Goal: Information Seeking & Learning: Learn about a topic

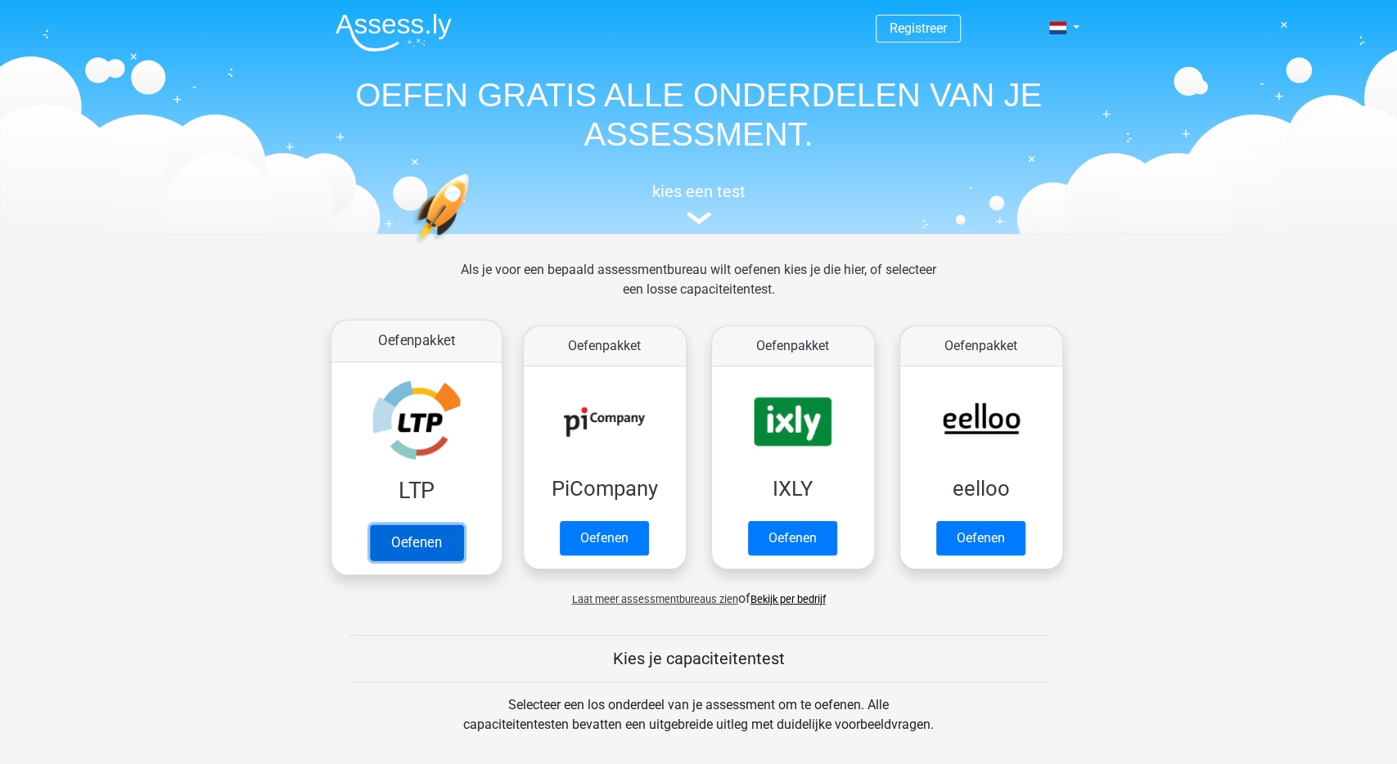
click at [462, 525] on link "Oefenen" at bounding box center [415, 543] width 93 height 36
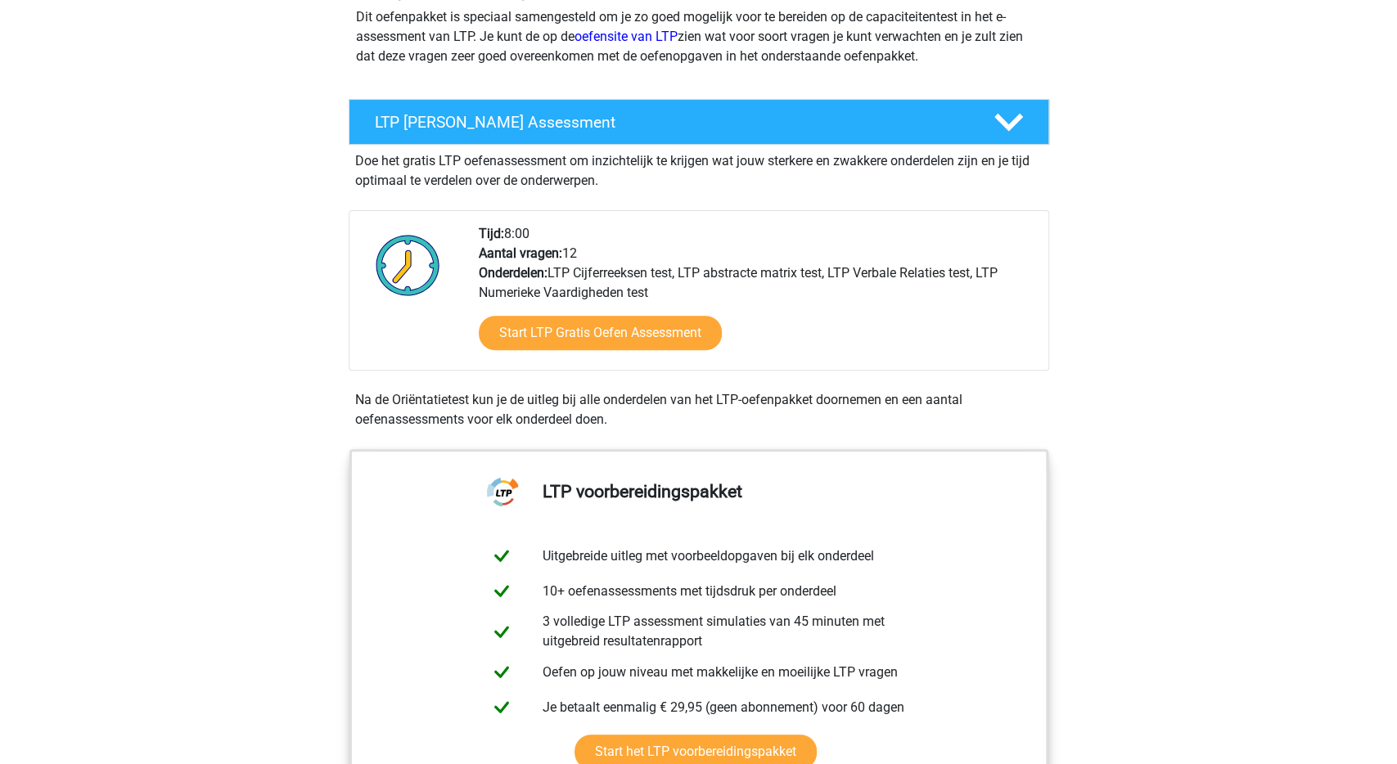
scroll to position [255, 0]
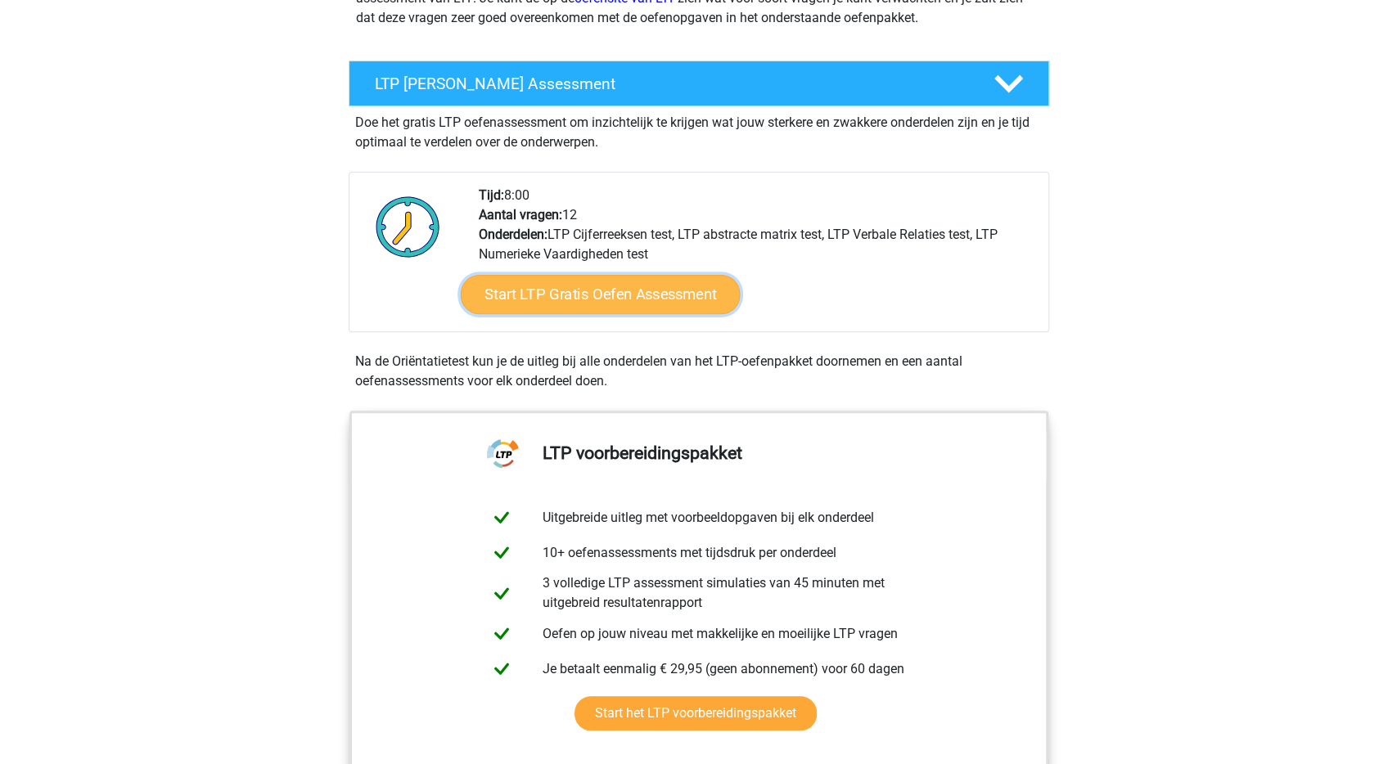
click at [661, 296] on link "Start LTP Gratis Oefen Assessment" at bounding box center [600, 294] width 280 height 39
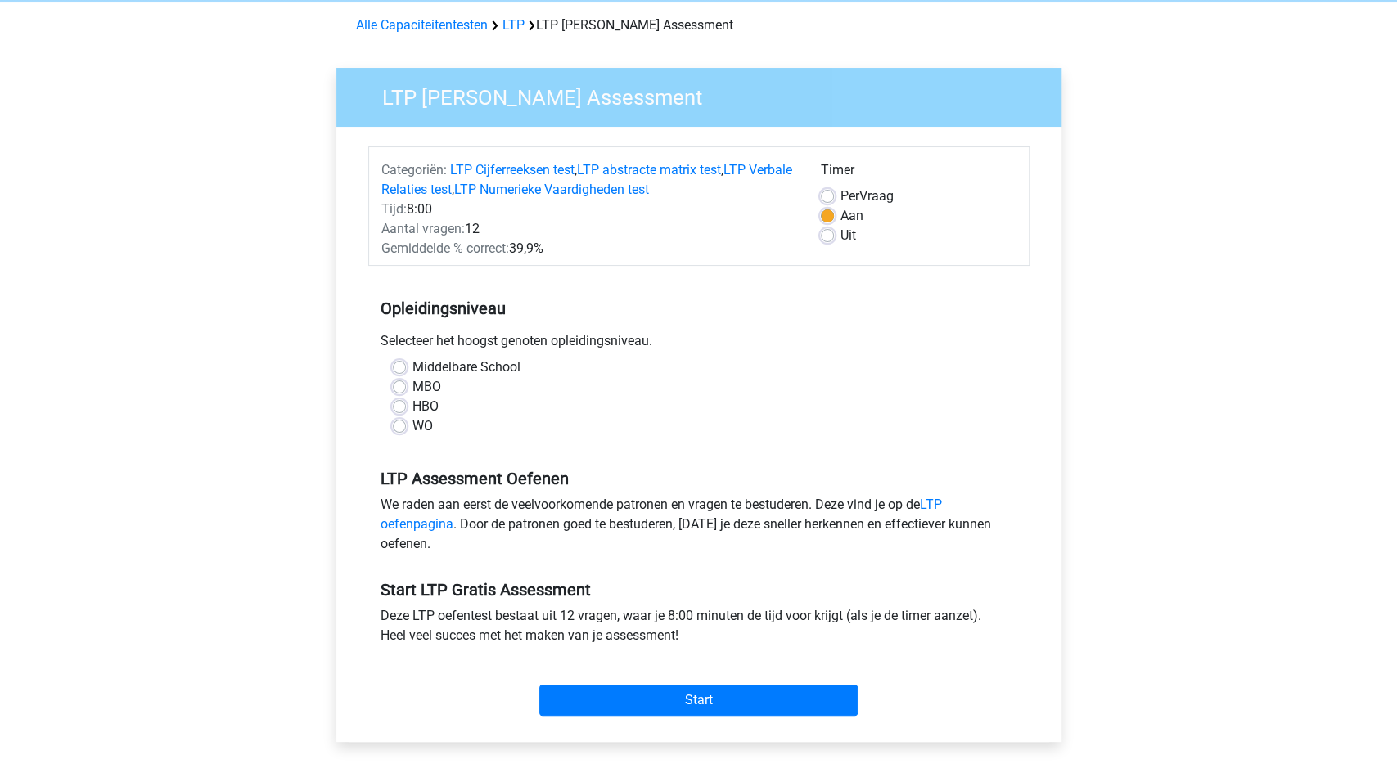
scroll to position [68, 0]
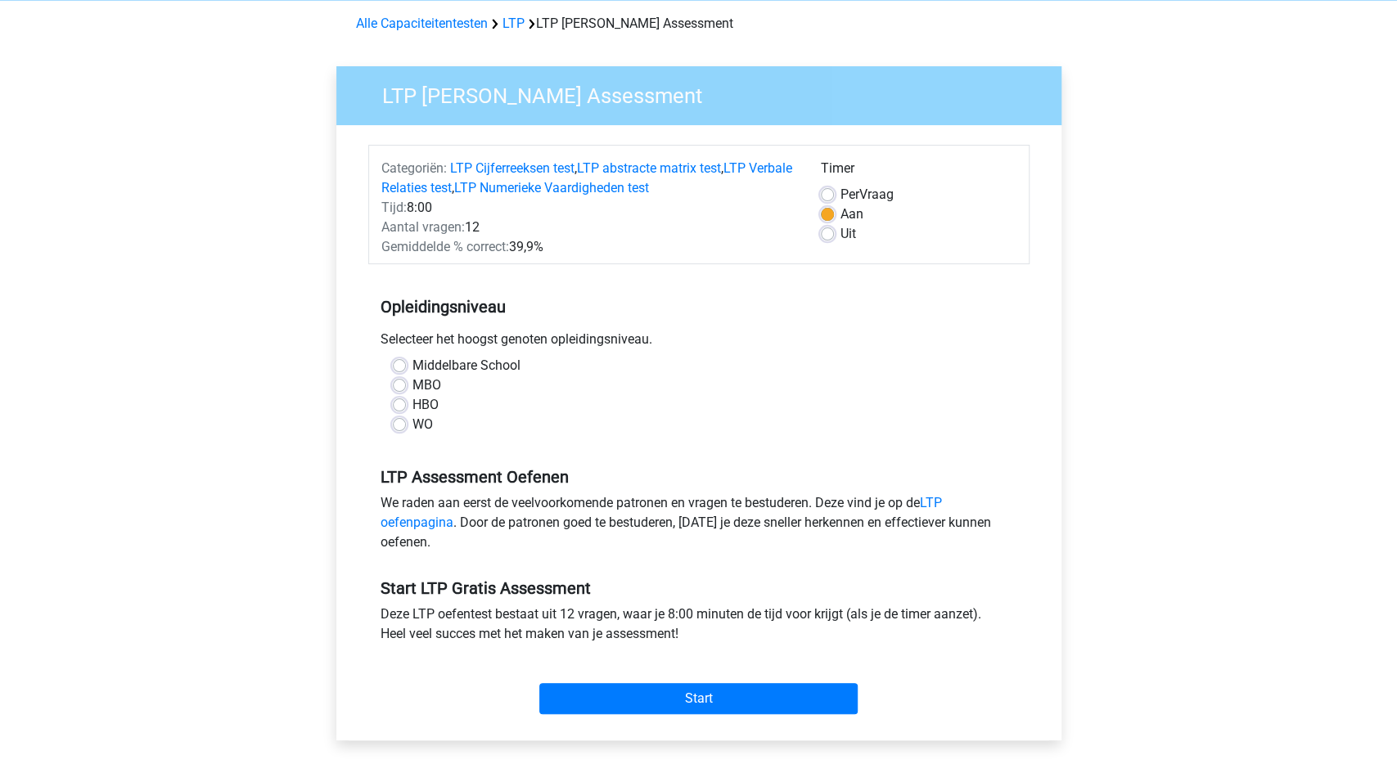
click at [413, 387] on label "MBO" at bounding box center [427, 386] width 29 height 20
click at [400, 387] on input "MBO" at bounding box center [399, 384] width 13 height 16
radio input "true"
click at [652, 706] on input "Start" at bounding box center [698, 698] width 318 height 31
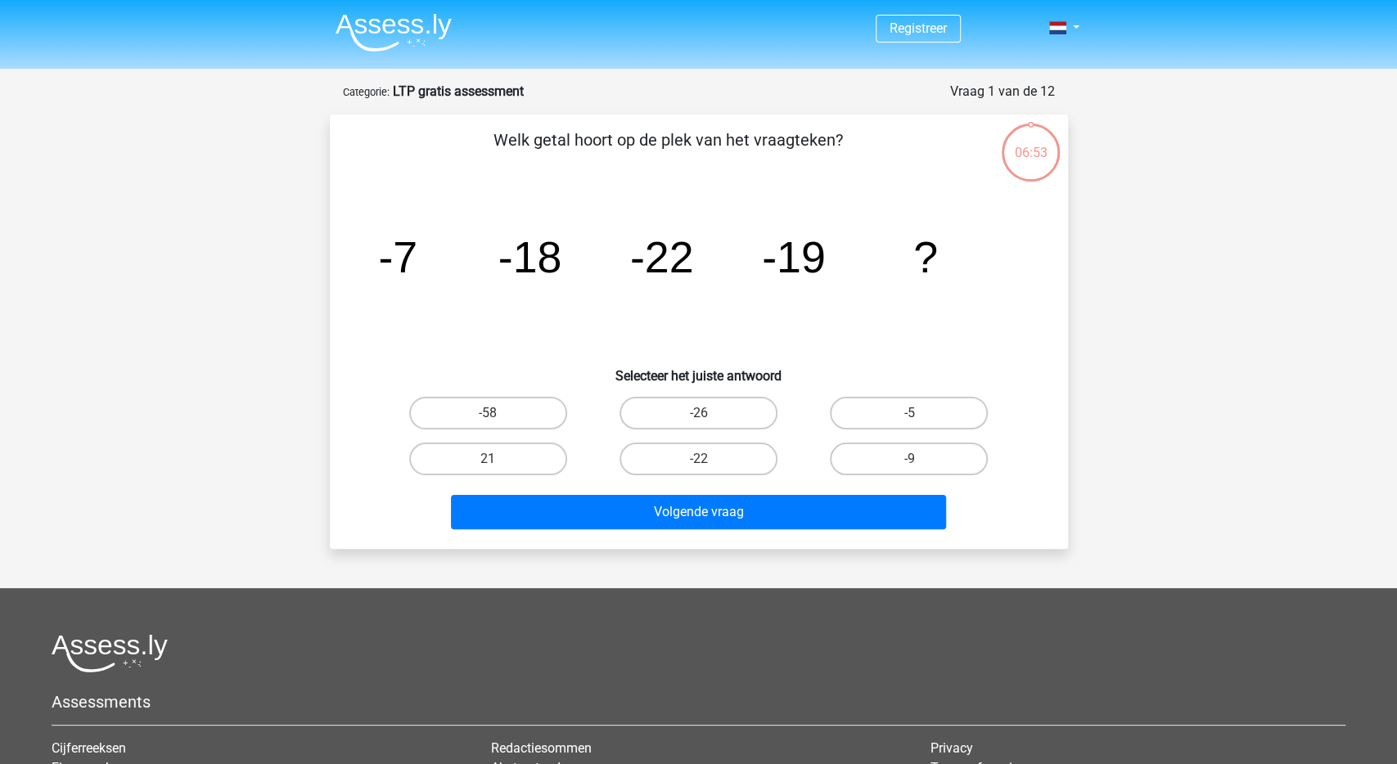
click at [918, 462] on input "-9" at bounding box center [914, 464] width 11 height 11
radio input "true"
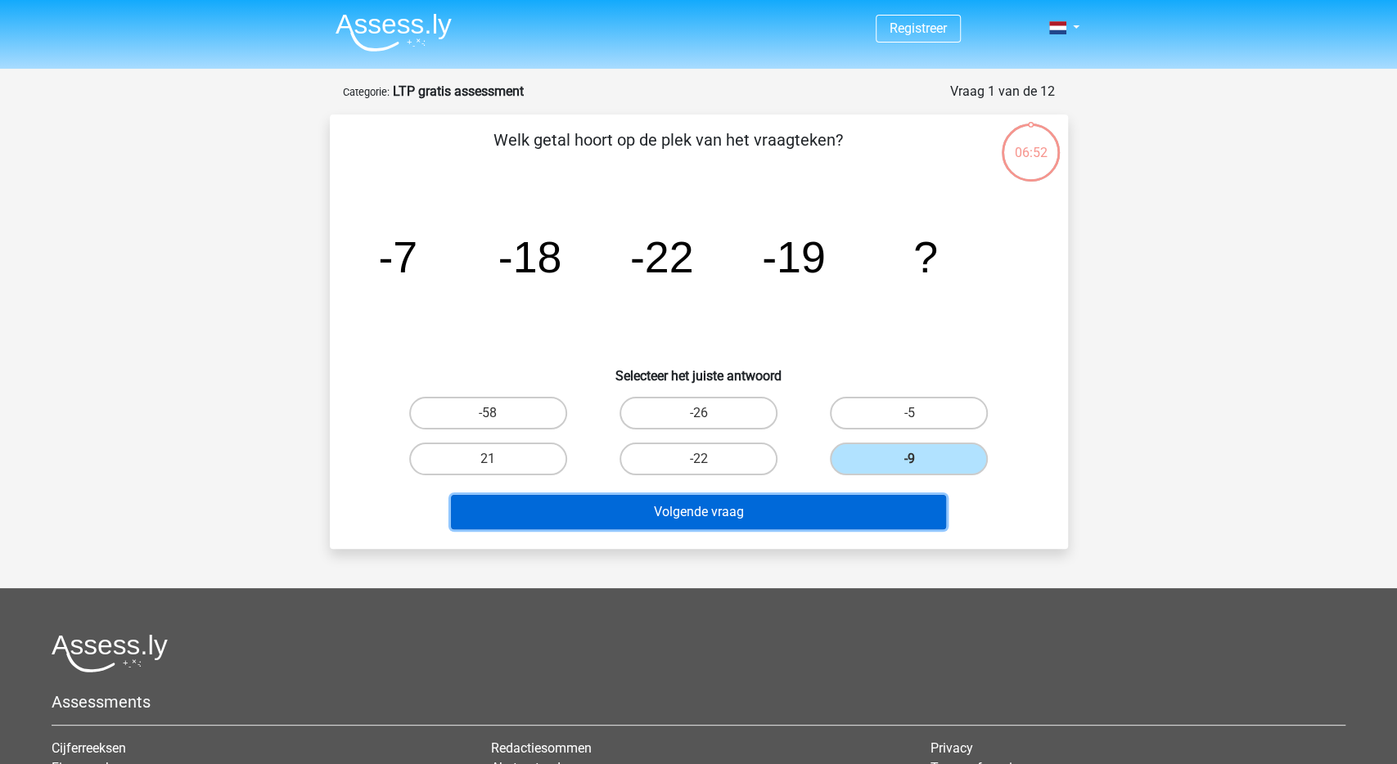
click at [764, 520] on button "Volgende vraag" at bounding box center [698, 512] width 495 height 34
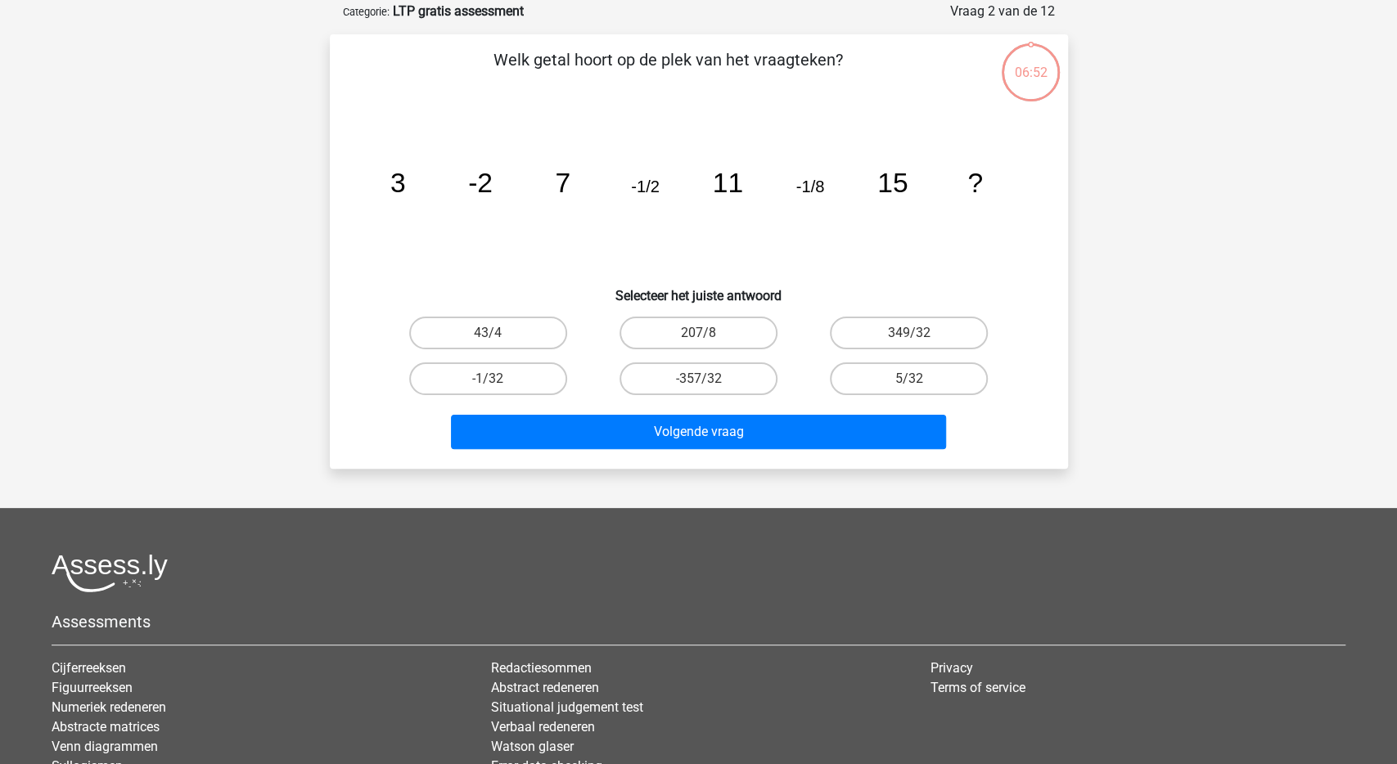
scroll to position [82, 0]
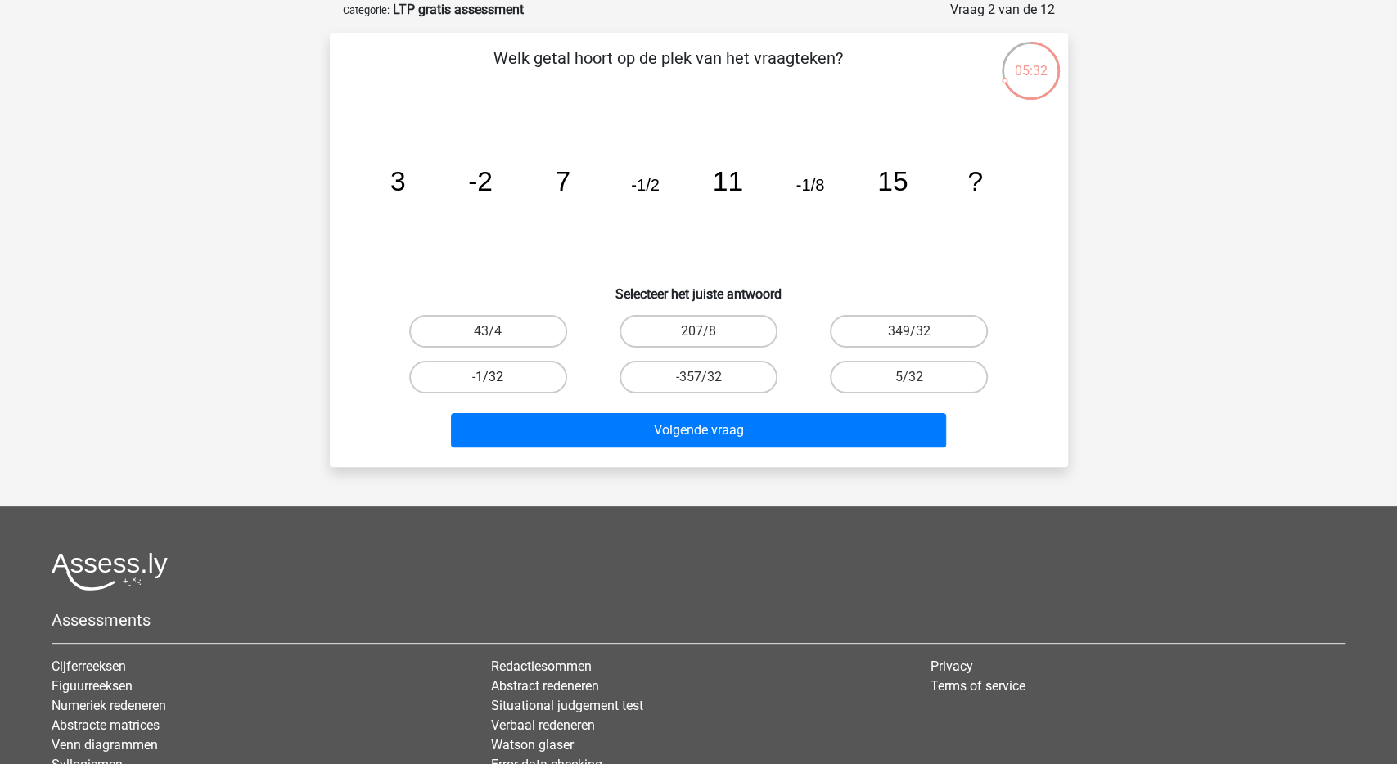
click at [510, 385] on label "-1/32" at bounding box center [488, 377] width 158 height 33
click at [498, 385] on input "-1/32" at bounding box center [493, 382] width 11 height 11
radio input "true"
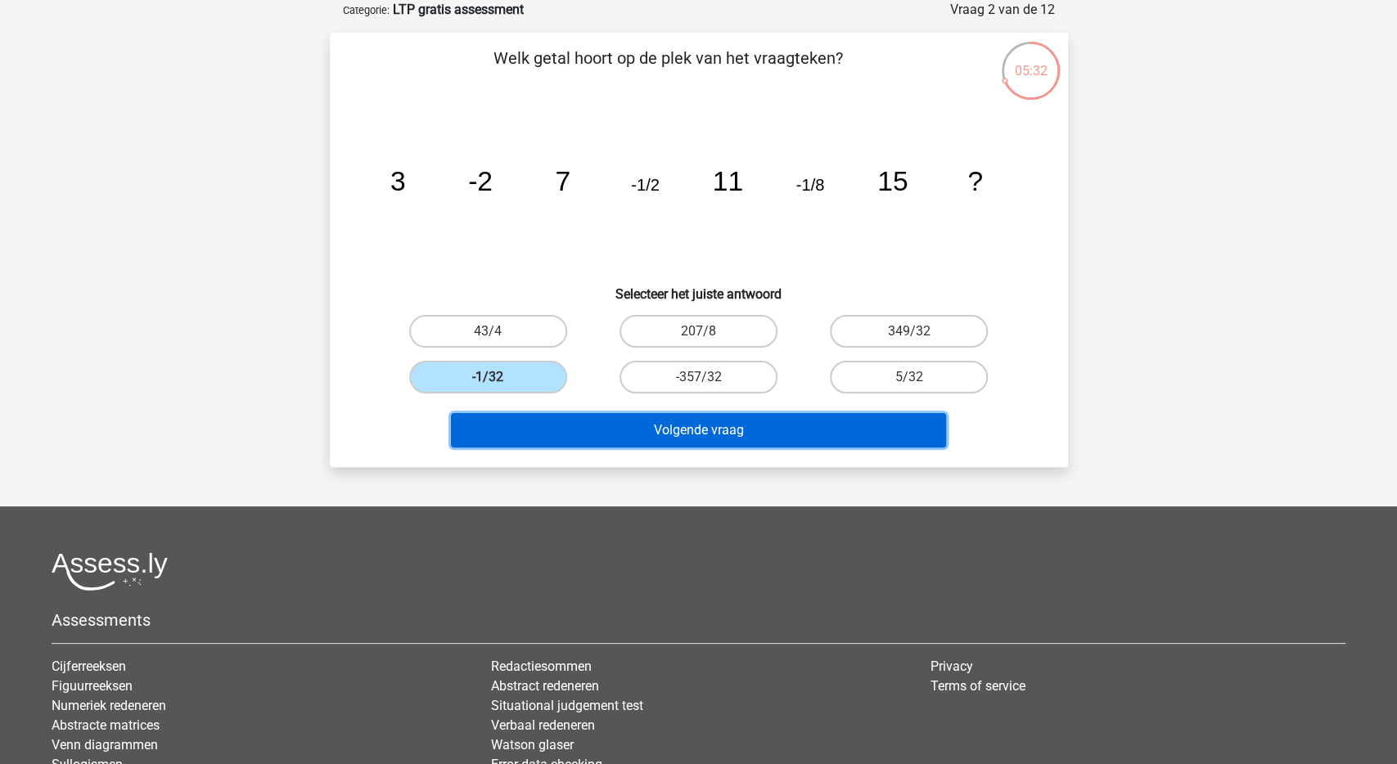
click at [570, 424] on button "Volgende vraag" at bounding box center [698, 430] width 495 height 34
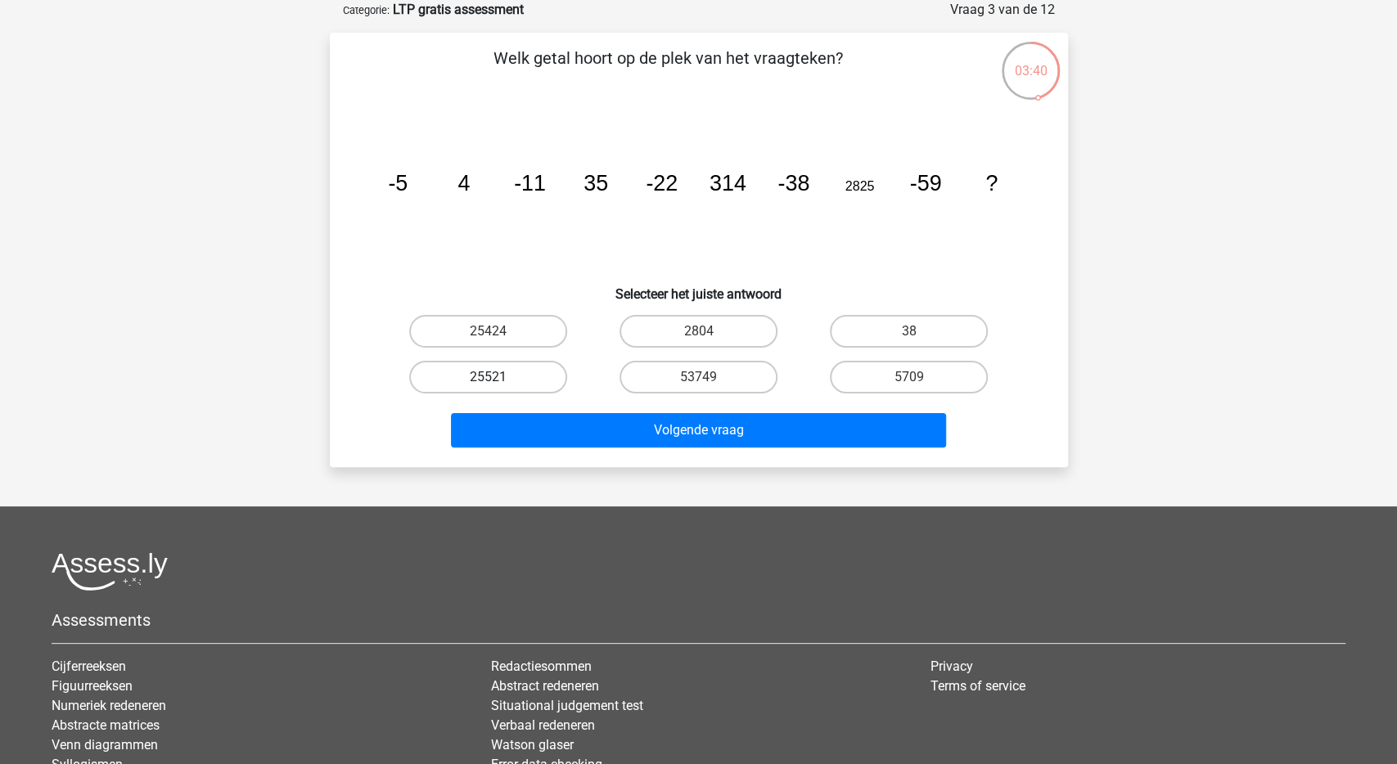
click at [522, 379] on label "25521" at bounding box center [488, 377] width 158 height 33
click at [498, 379] on input "25521" at bounding box center [493, 382] width 11 height 11
radio input "true"
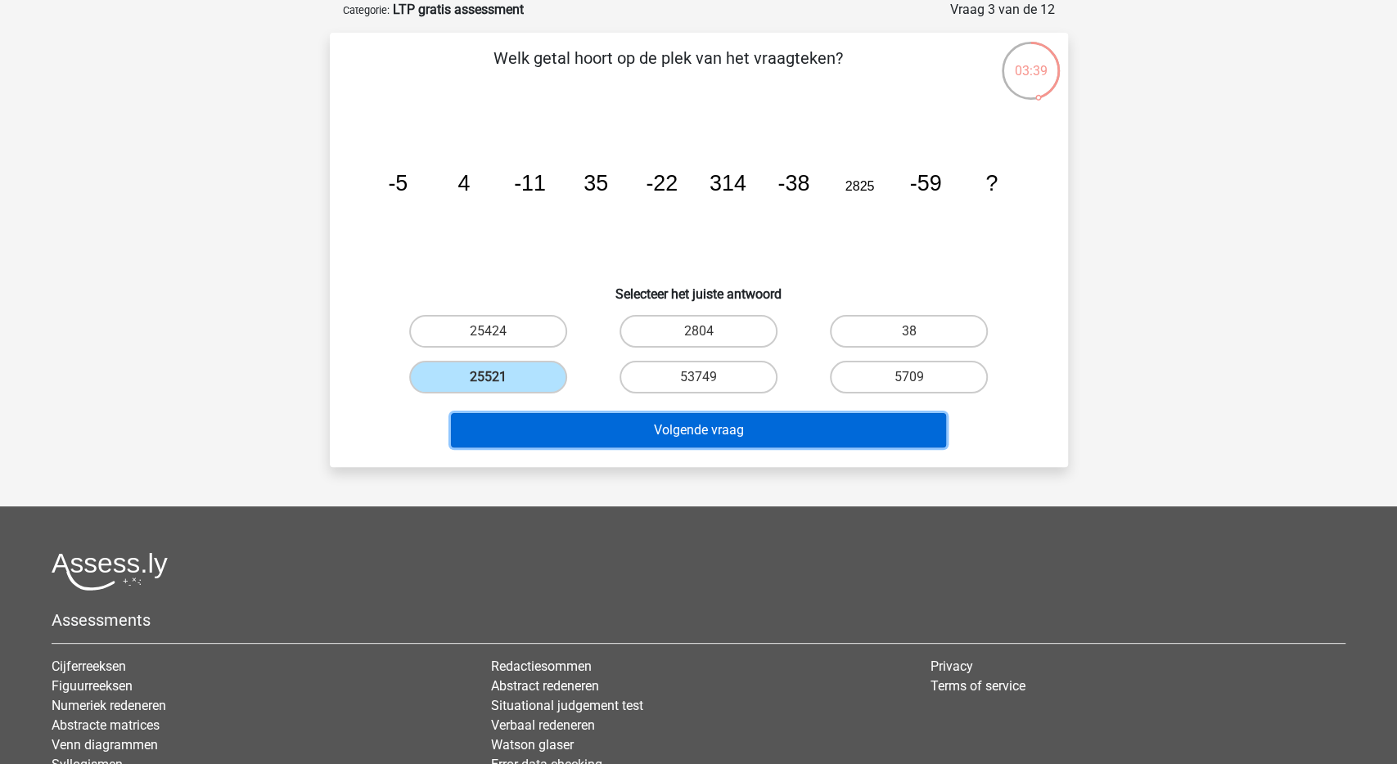
click at [552, 426] on button "Volgende vraag" at bounding box center [698, 430] width 495 height 34
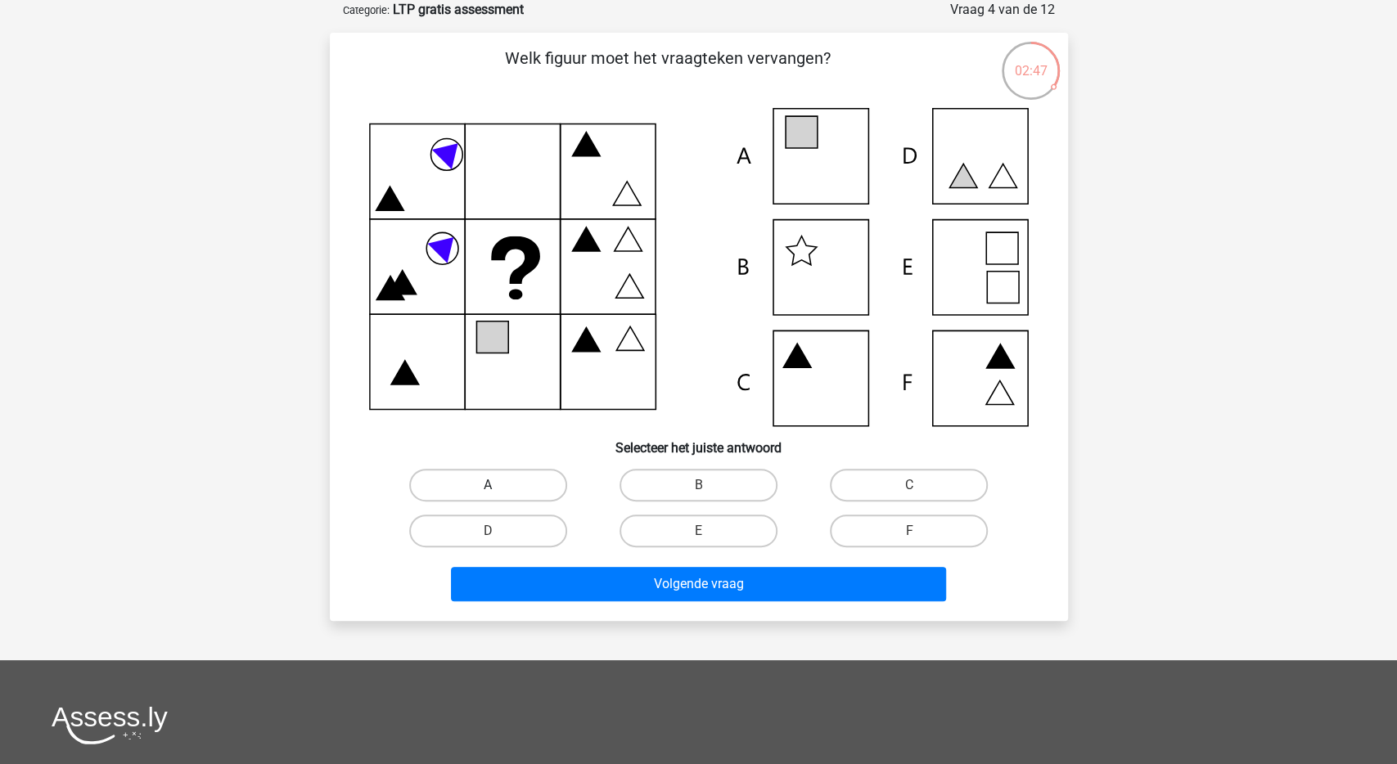
click at [512, 491] on label "A" at bounding box center [488, 485] width 158 height 33
click at [498, 491] on input "A" at bounding box center [493, 490] width 11 height 11
radio input "true"
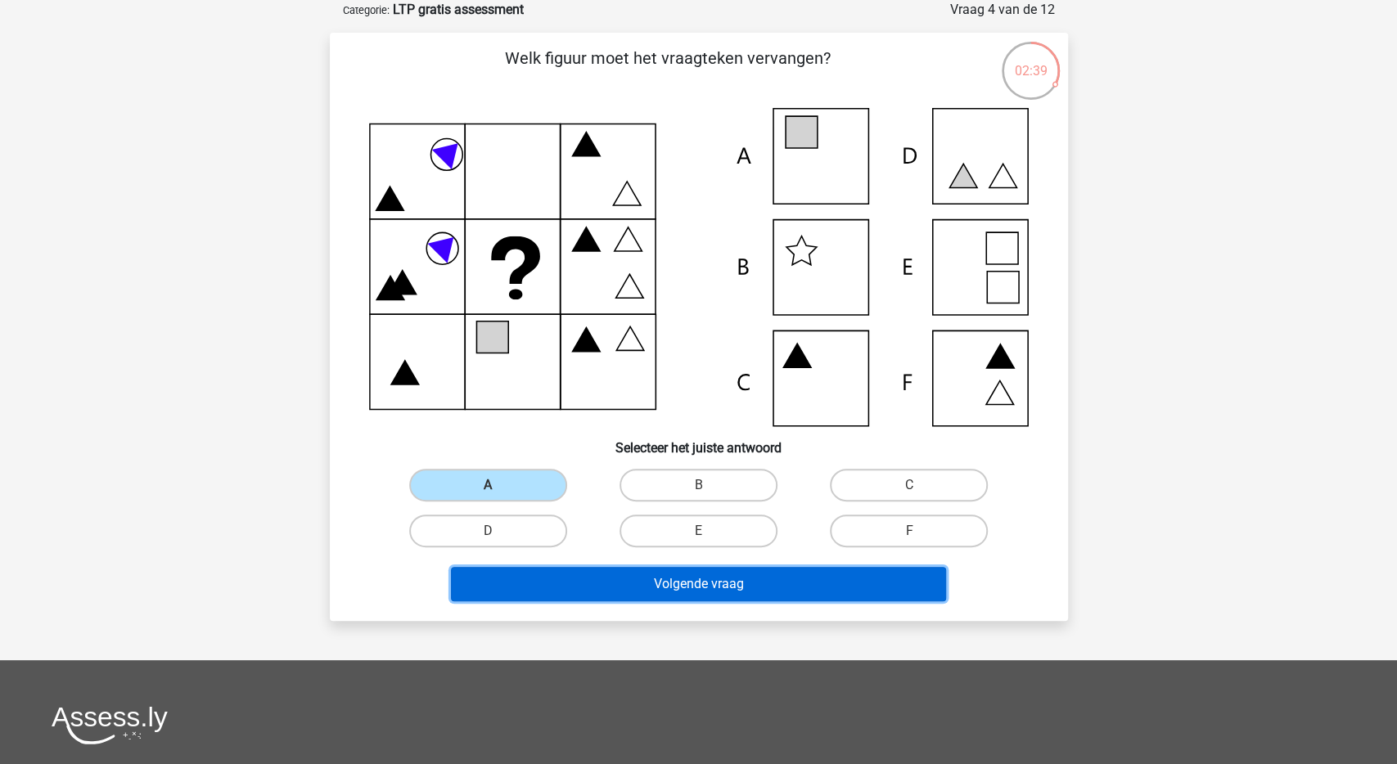
click at [631, 578] on button "Volgende vraag" at bounding box center [698, 584] width 495 height 34
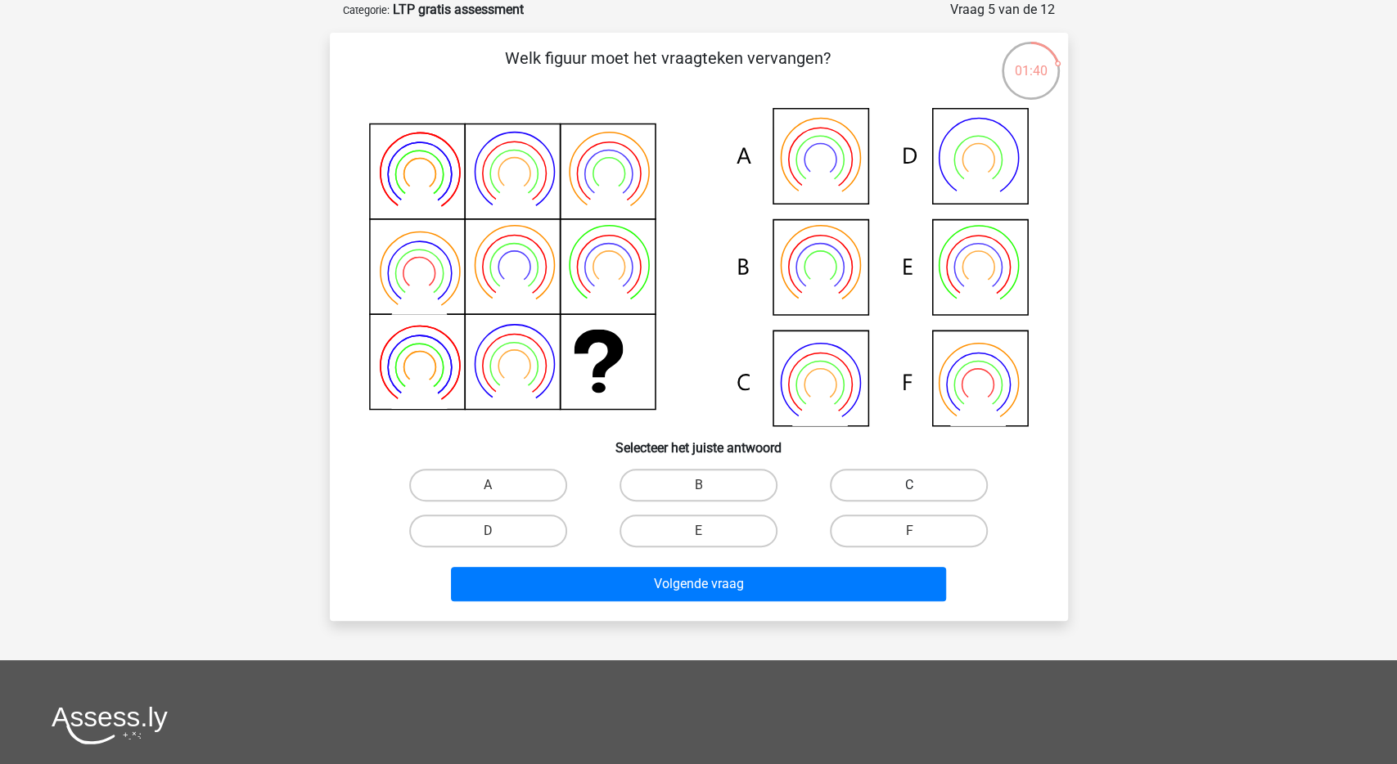
click at [873, 473] on label "C" at bounding box center [909, 485] width 158 height 33
click at [909, 485] on input "C" at bounding box center [914, 490] width 11 height 11
radio input "true"
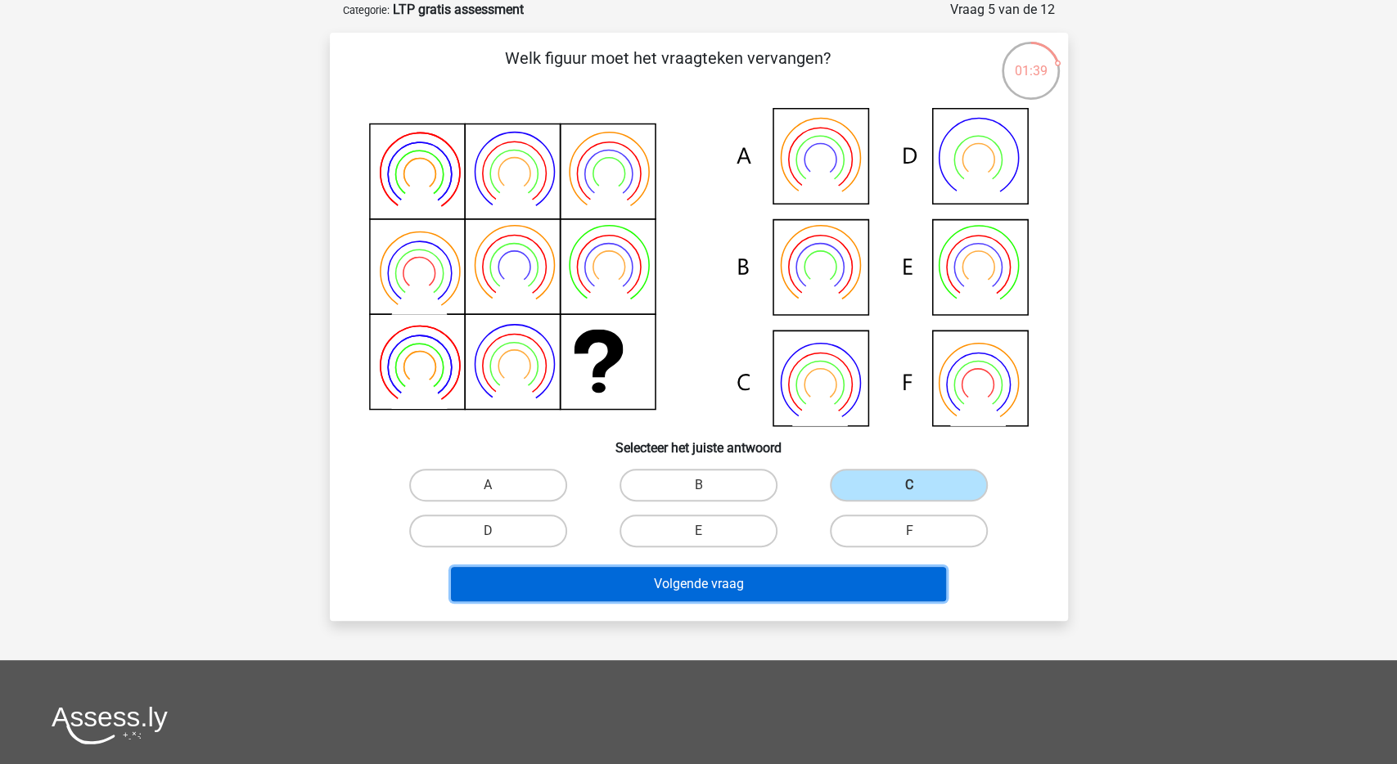
click at [777, 590] on button "Volgende vraag" at bounding box center [698, 584] width 495 height 34
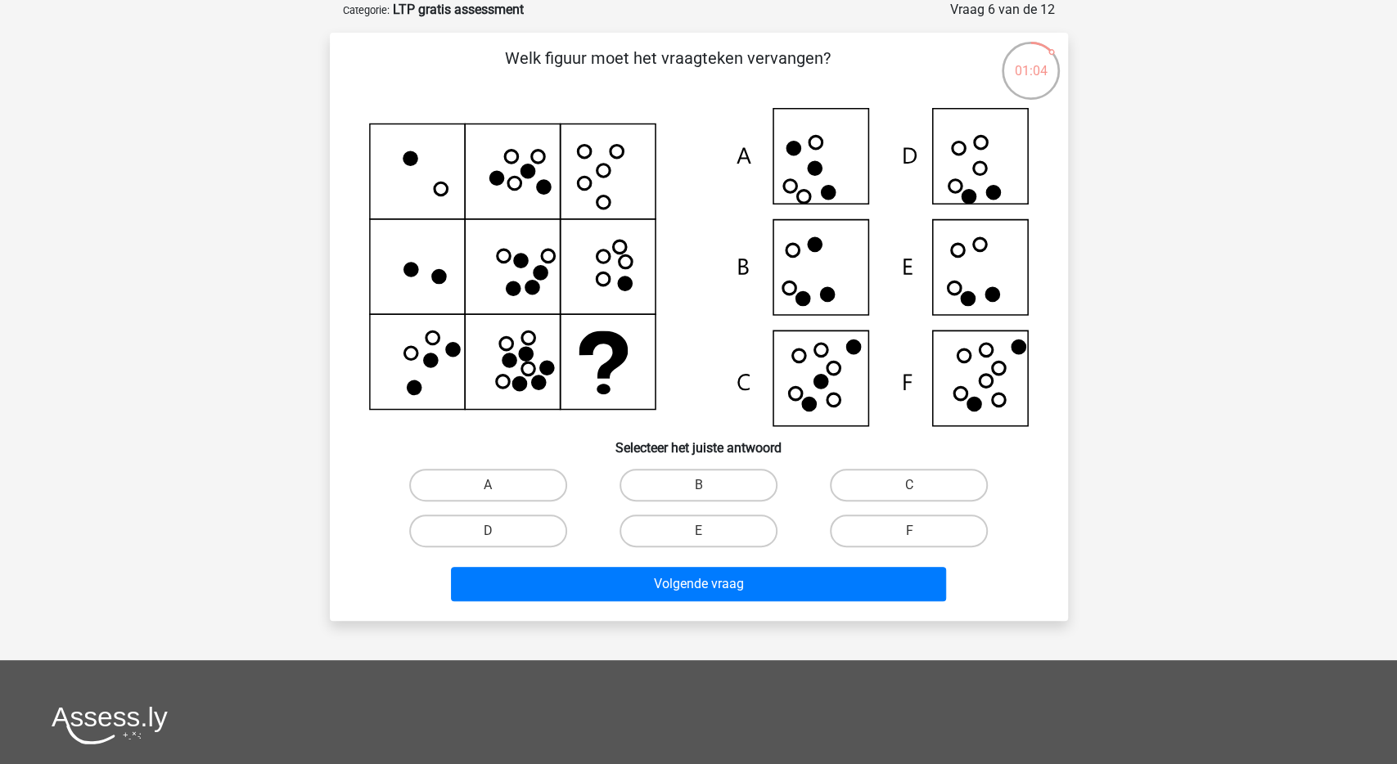
click at [698, 535] on input "E" at bounding box center [703, 536] width 11 height 11
radio input "true"
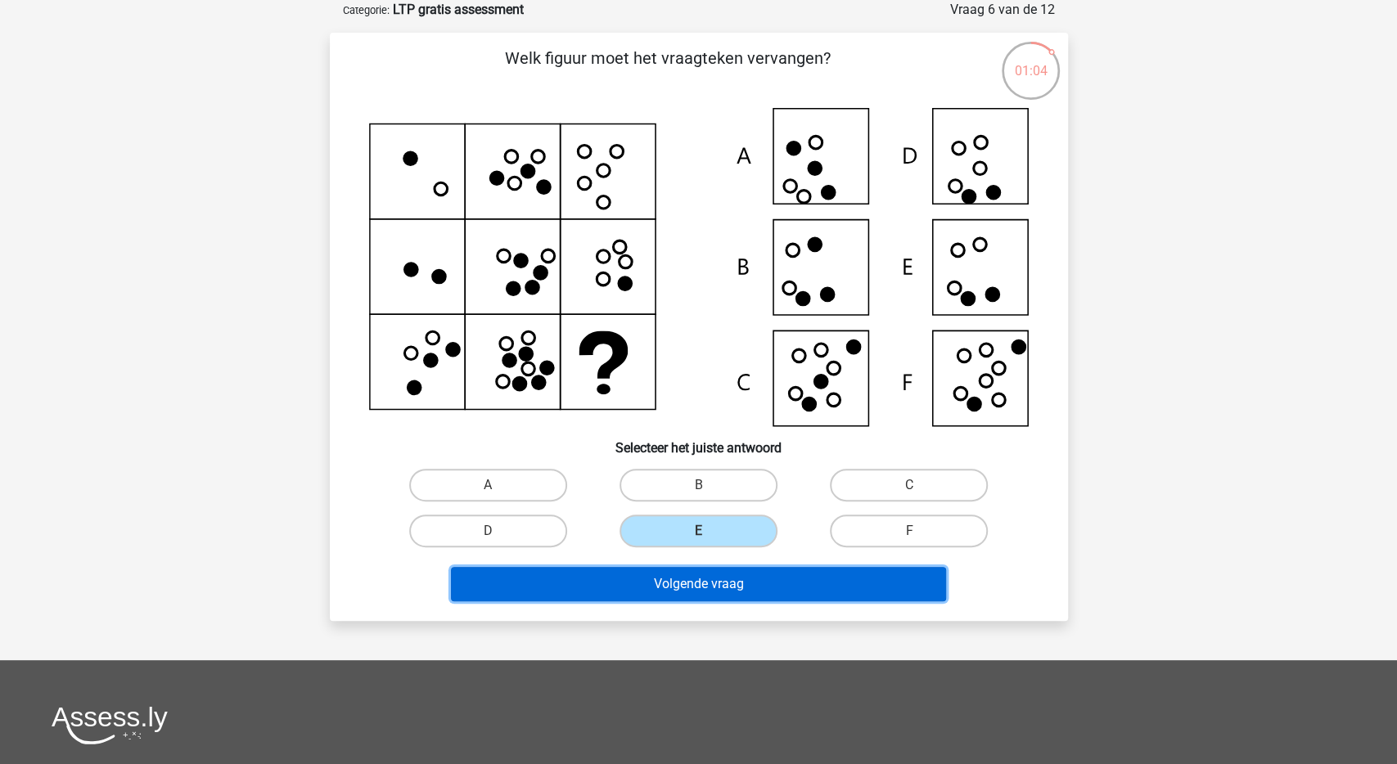
click at [708, 581] on button "Volgende vraag" at bounding box center [698, 584] width 495 height 34
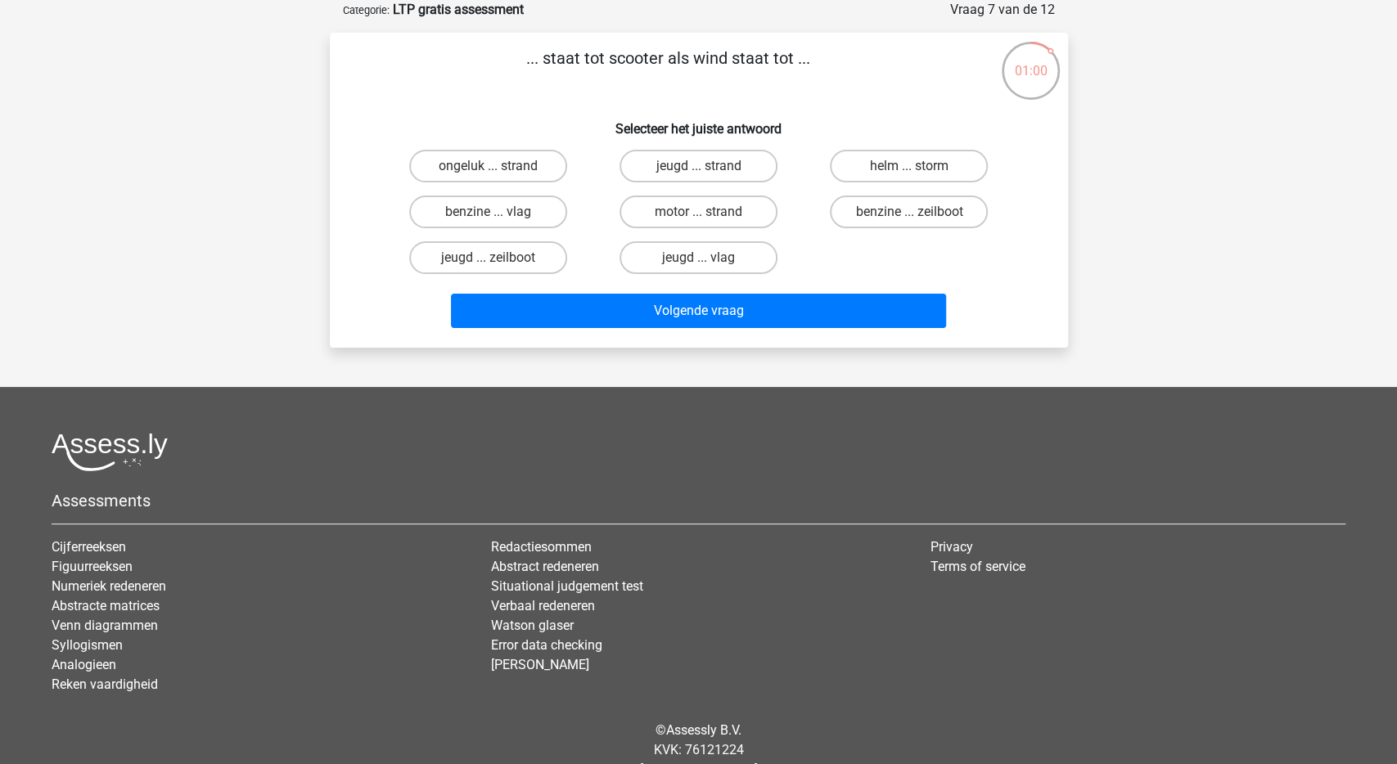
click at [641, 32] on form "Vraag 7 van de 12 Categorie: LTP gratis assessment ... staat tot scooter als wi…" at bounding box center [699, 174] width 738 height 348
click at [559, 77] on p "... staat tot scooter als wind staat tot ..." at bounding box center [668, 70] width 624 height 49
click at [535, 216] on label "benzine ... vlag" at bounding box center [488, 212] width 158 height 33
click at [498, 216] on input "benzine ... vlag" at bounding box center [493, 217] width 11 height 11
radio input "true"
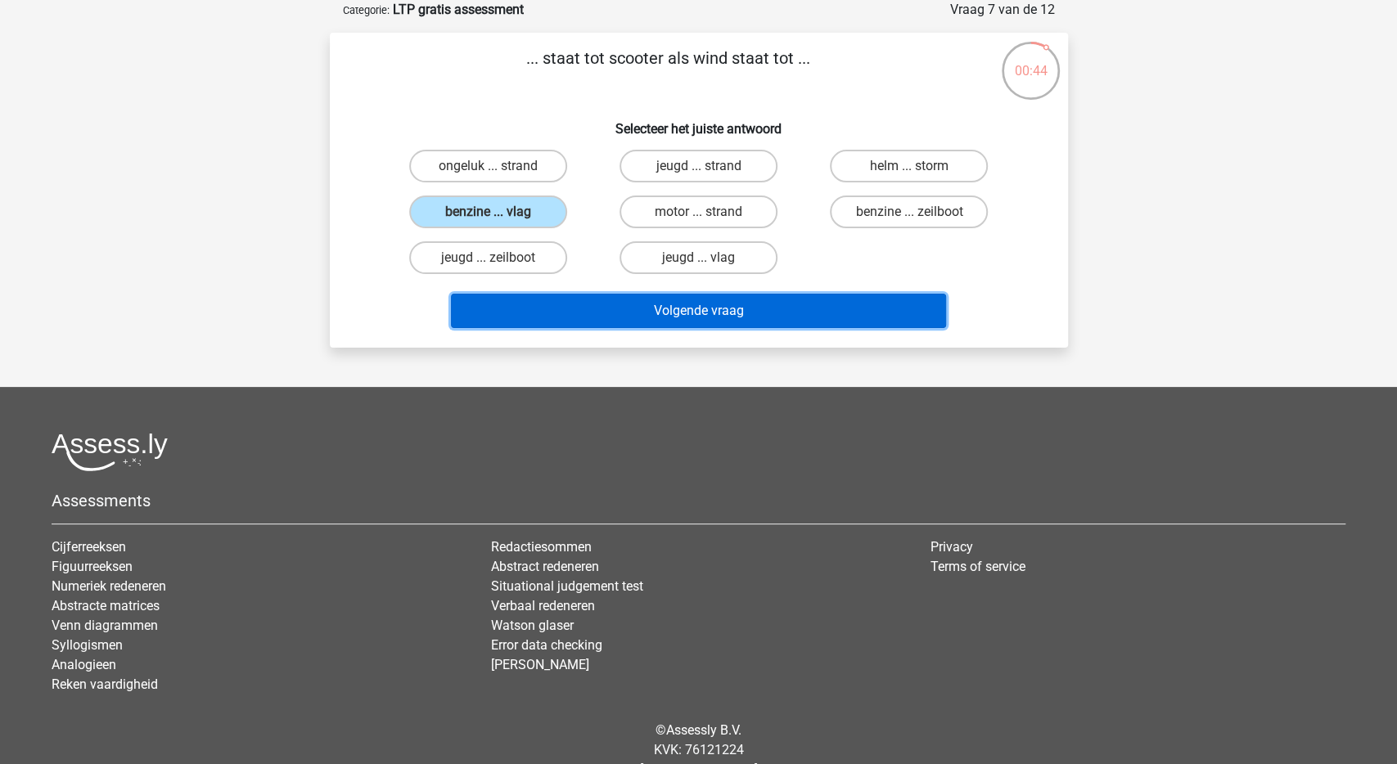
click at [580, 304] on button "Volgende vraag" at bounding box center [698, 311] width 495 height 34
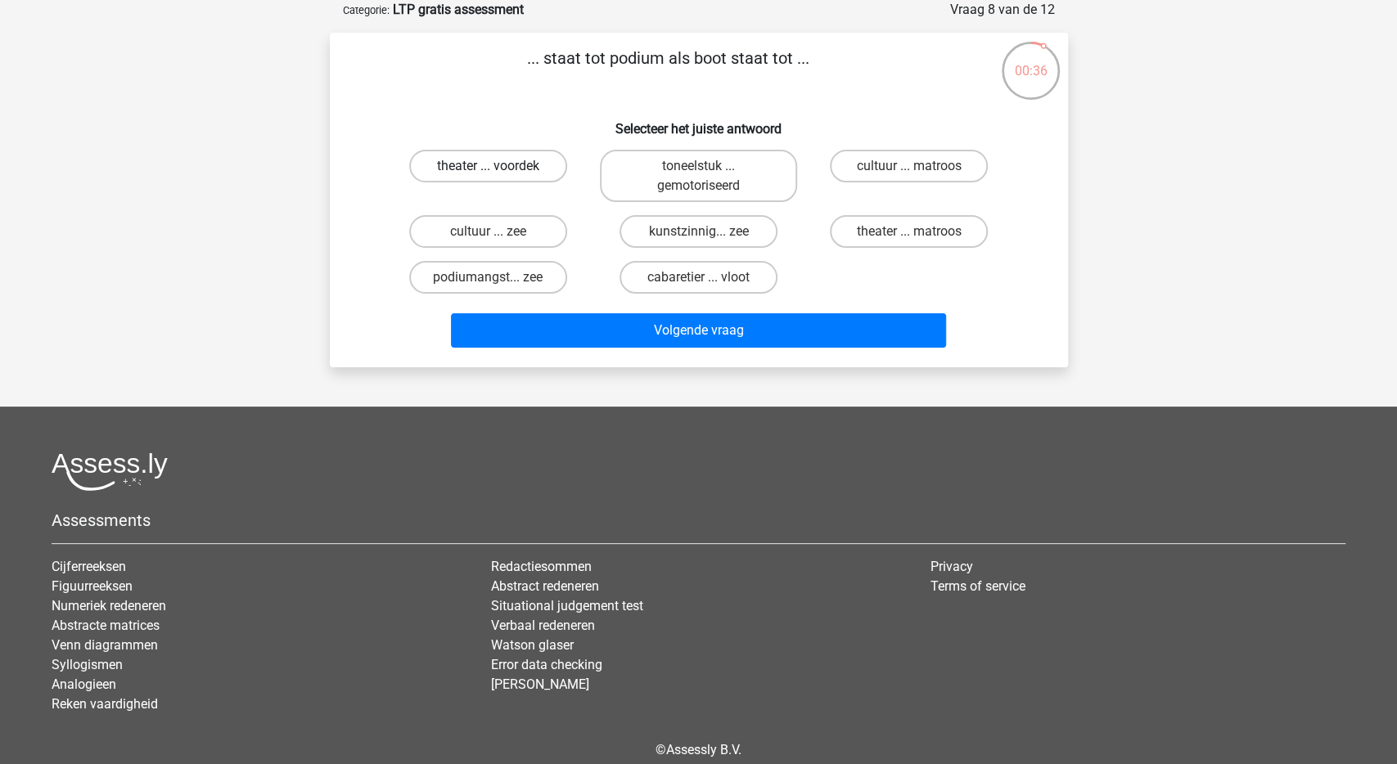
click at [528, 169] on label "theater ... voordek" at bounding box center [488, 166] width 158 height 33
click at [498, 169] on input "theater ... voordek" at bounding box center [493, 171] width 11 height 11
radio input "true"
click at [547, 240] on label "cultuur ... zee" at bounding box center [488, 231] width 158 height 33
click at [498, 240] on input "cultuur ... zee" at bounding box center [493, 237] width 11 height 11
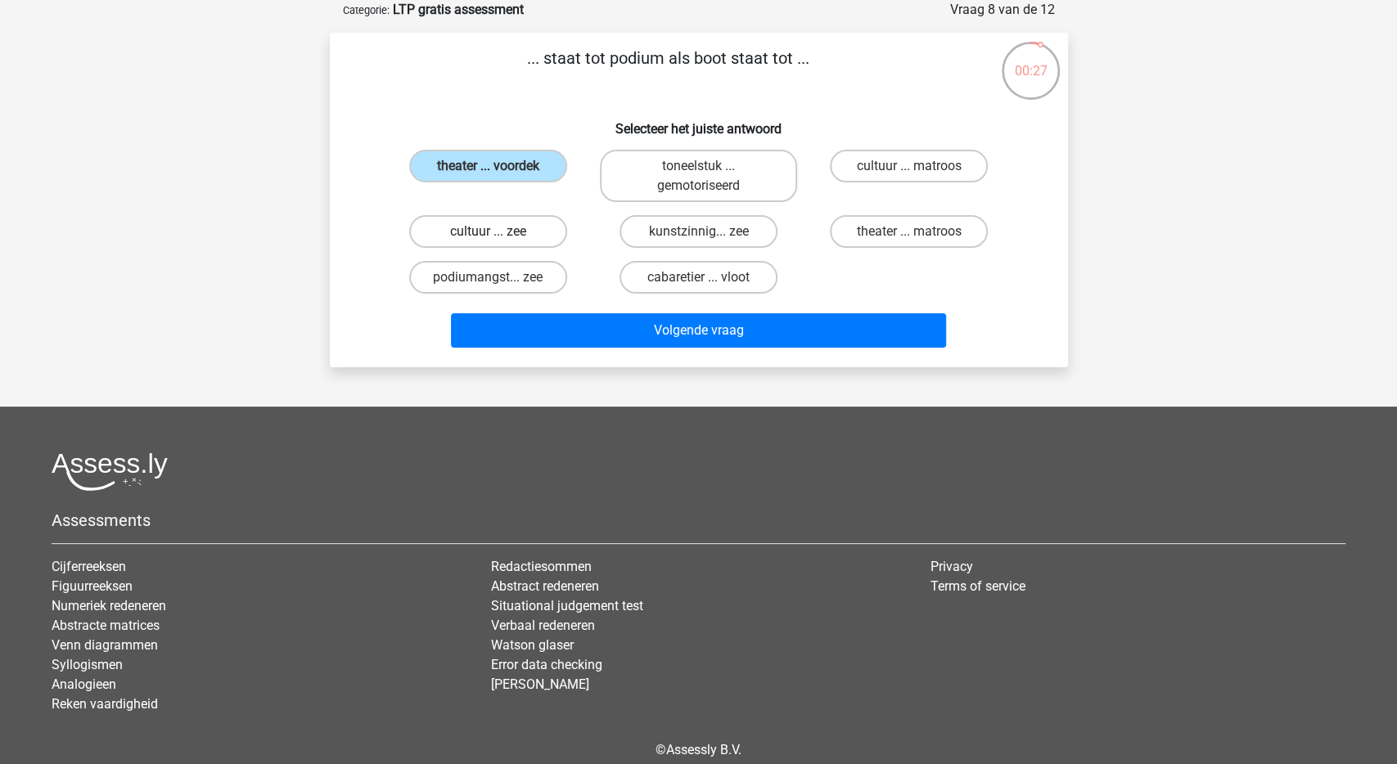
radio input "true"
click at [544, 281] on label "podiumangst... zee" at bounding box center [488, 277] width 158 height 33
click at [498, 281] on input "podiumangst... zee" at bounding box center [493, 282] width 11 height 11
radio input "true"
click at [760, 178] on label "toneelstuk ... gemotoriseerd" at bounding box center [698, 176] width 197 height 52
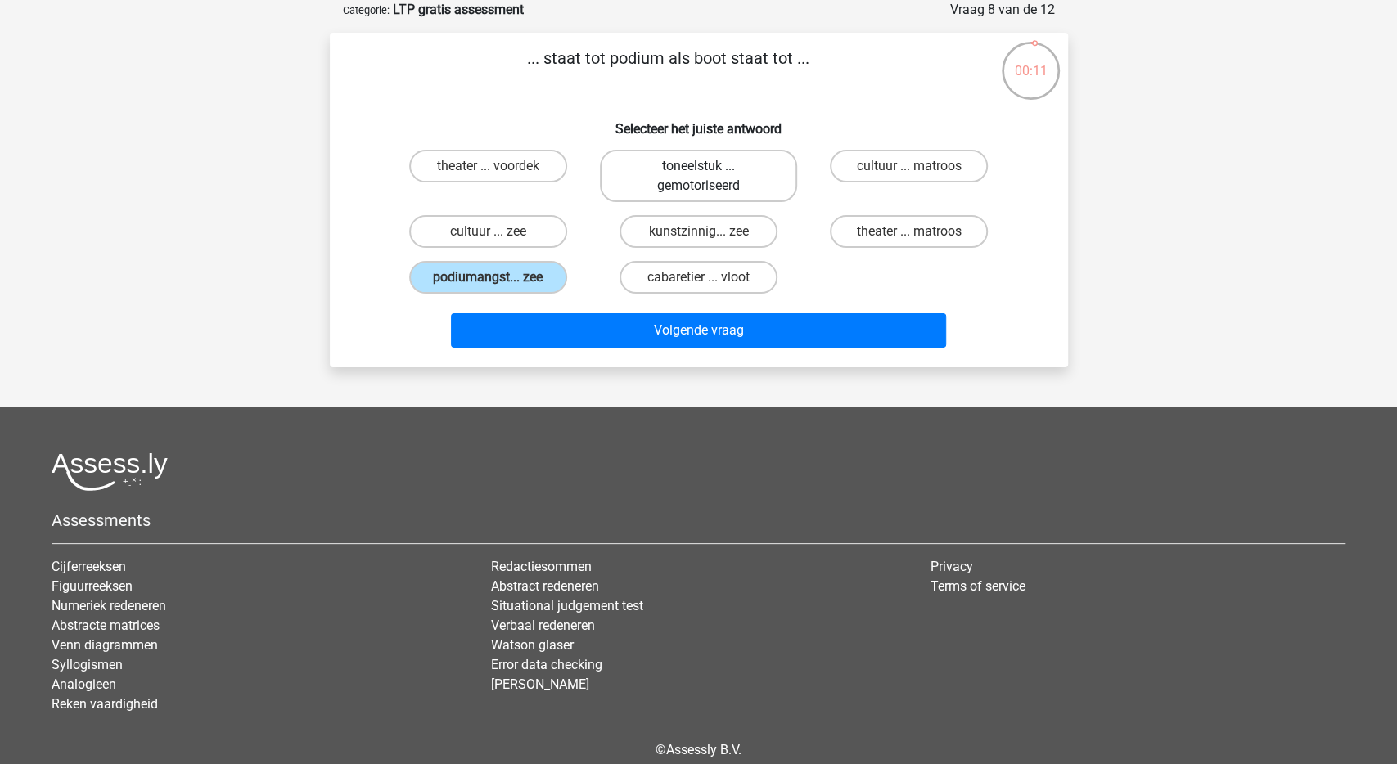
click at [709, 177] on input "toneelstuk ... gemotoriseerd" at bounding box center [703, 171] width 11 height 11
radio input "true"
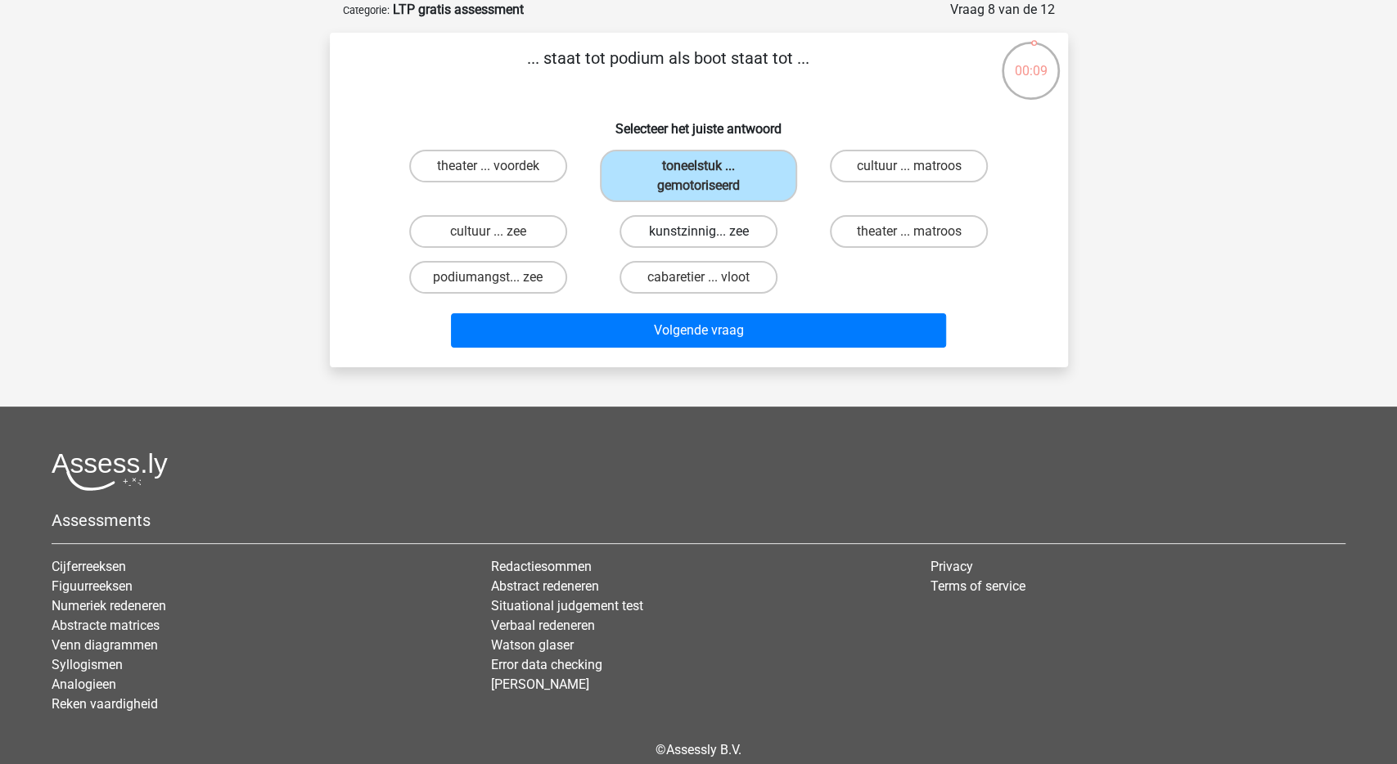
click at [752, 229] on label "kunstzinnig... zee" at bounding box center [699, 231] width 158 height 33
click at [709, 232] on input "kunstzinnig... zee" at bounding box center [703, 237] width 11 height 11
radio input "true"
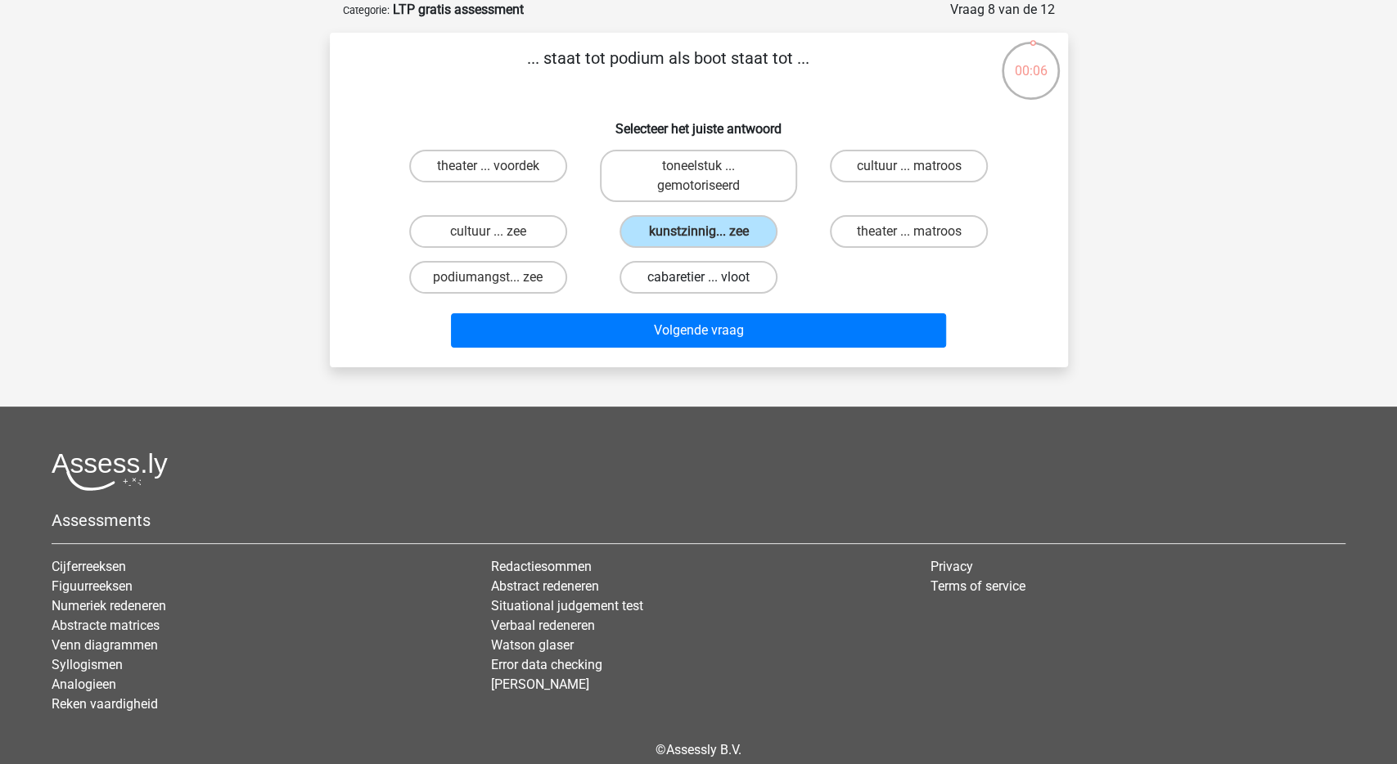
click at [751, 288] on label "cabaretier ... vloot" at bounding box center [699, 277] width 158 height 33
click at [709, 288] on input "cabaretier ... vloot" at bounding box center [703, 282] width 11 height 11
radio input "true"
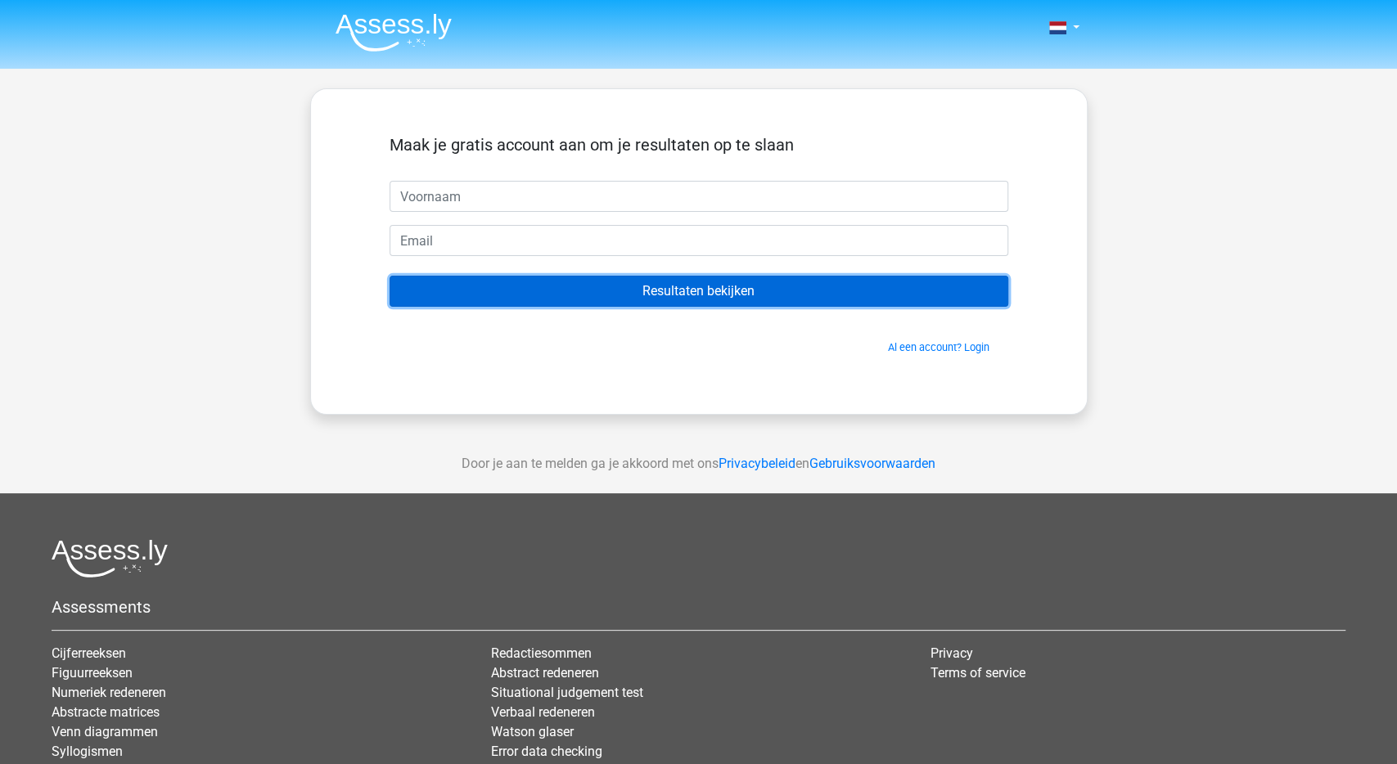
click at [744, 297] on input "Resultaten bekijken" at bounding box center [699, 291] width 619 height 31
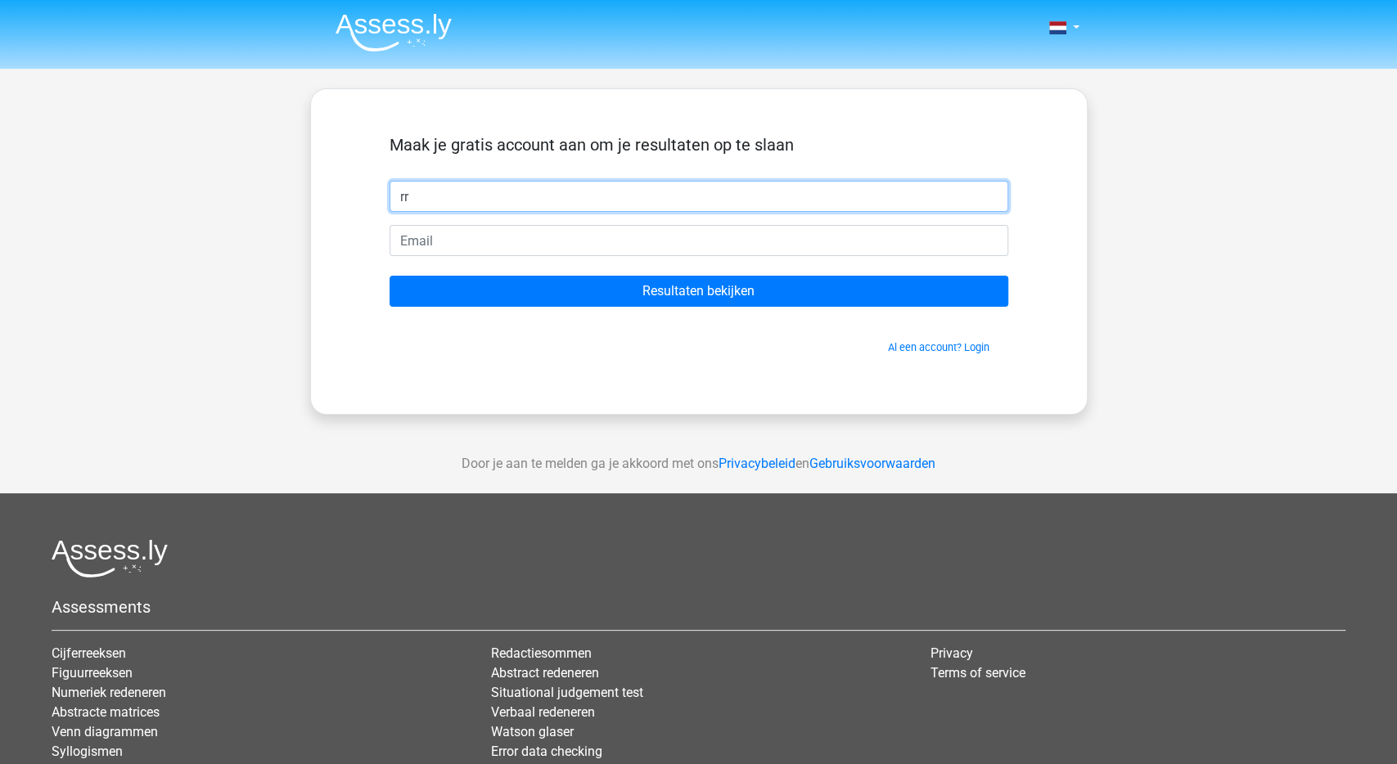
type input "rr"
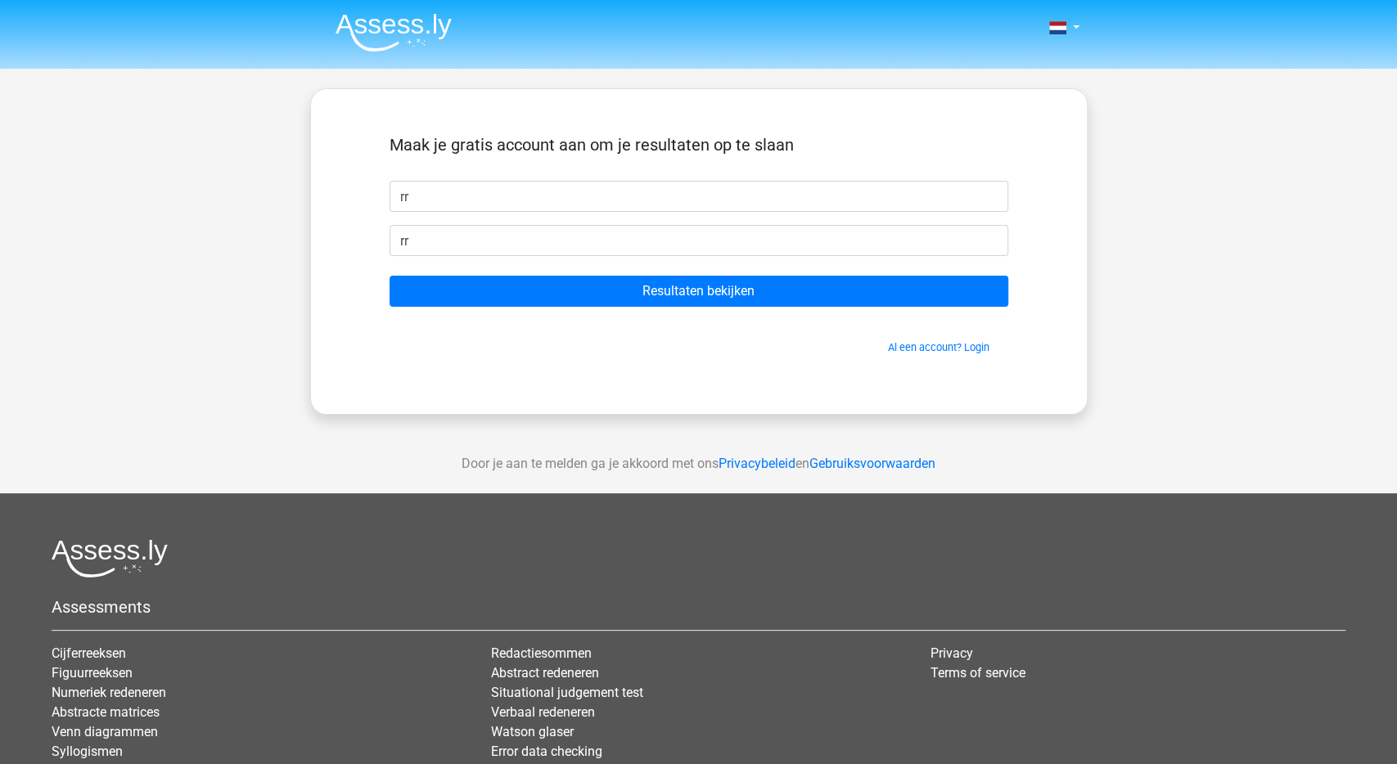
click at [709, 138] on h5 "Maak je gratis account aan om je resultaten op te slaan" at bounding box center [699, 145] width 619 height 20
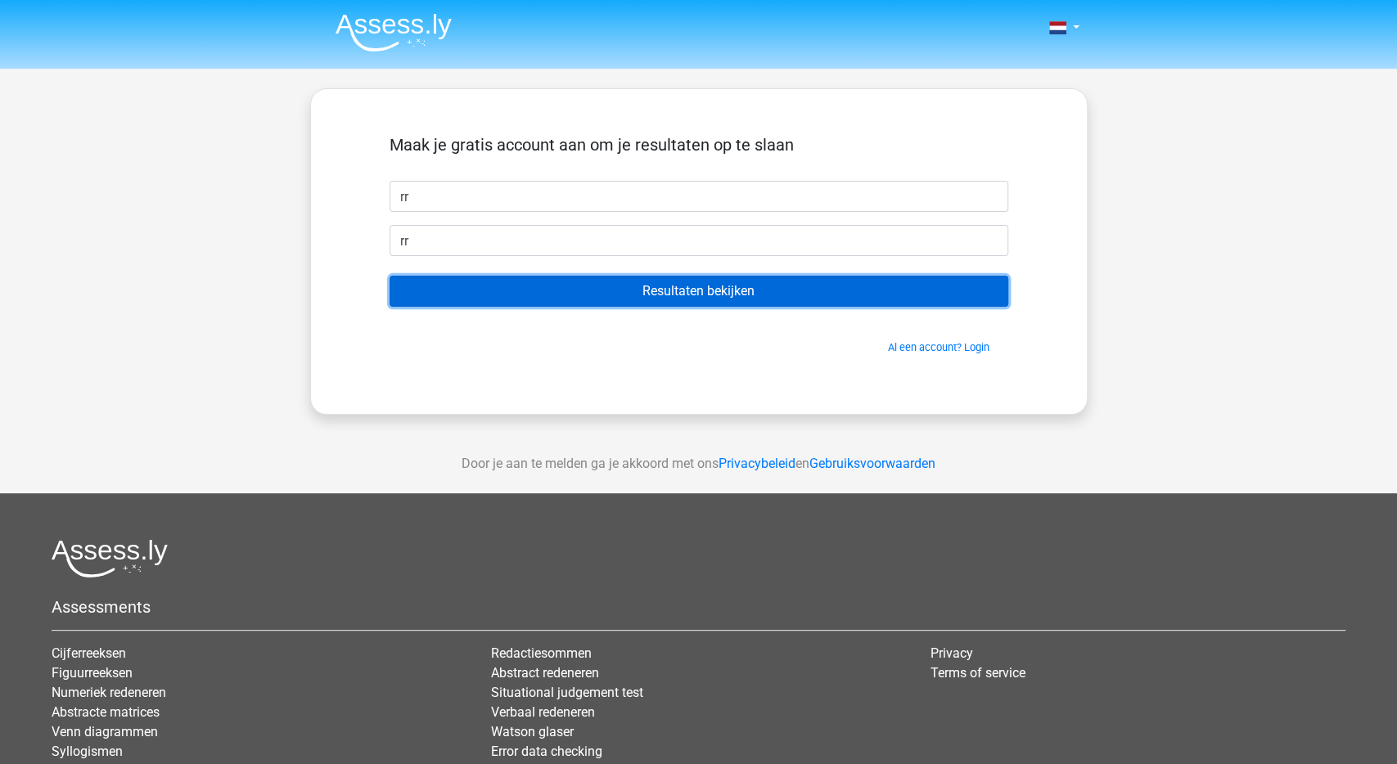
click at [666, 299] on input "Resultaten bekijken" at bounding box center [699, 291] width 619 height 31
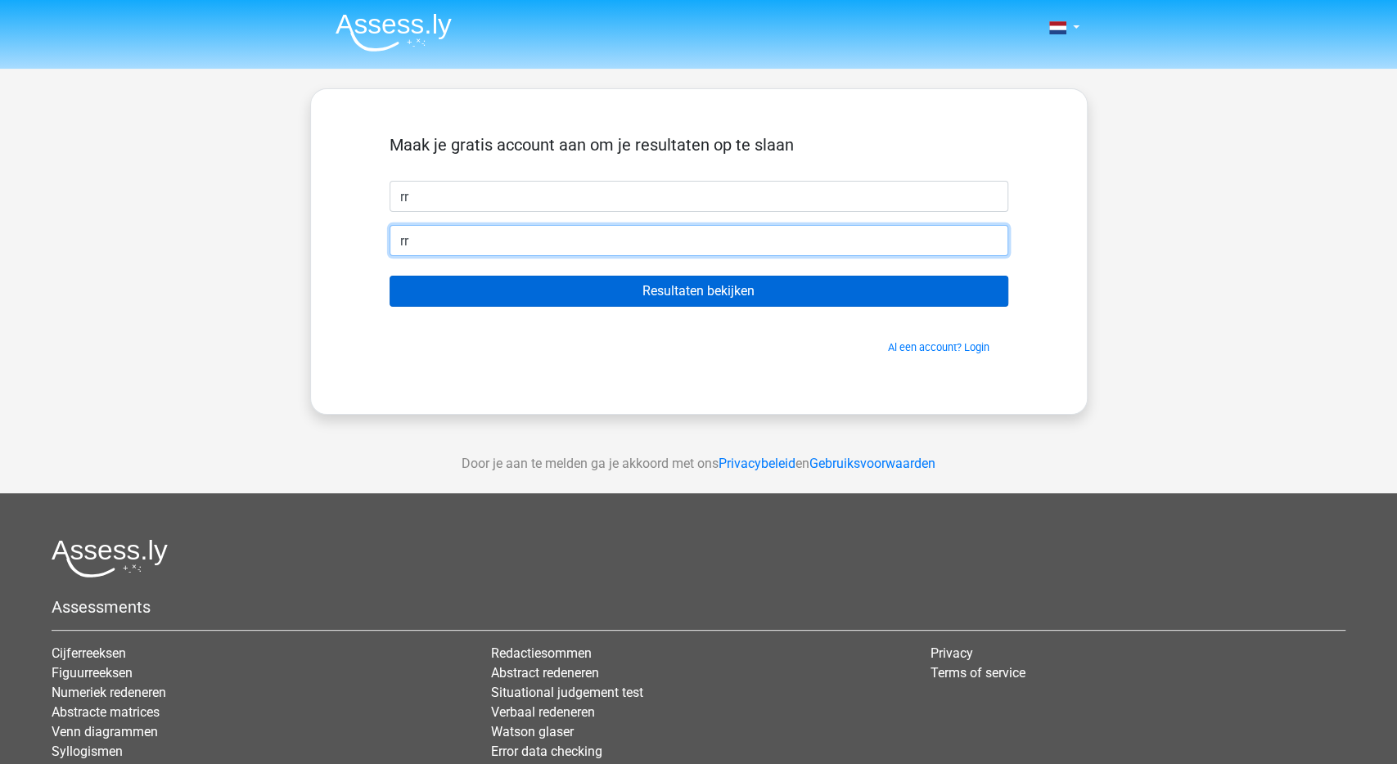
type input "r"
type input "a@[DOMAIN_NAME]"
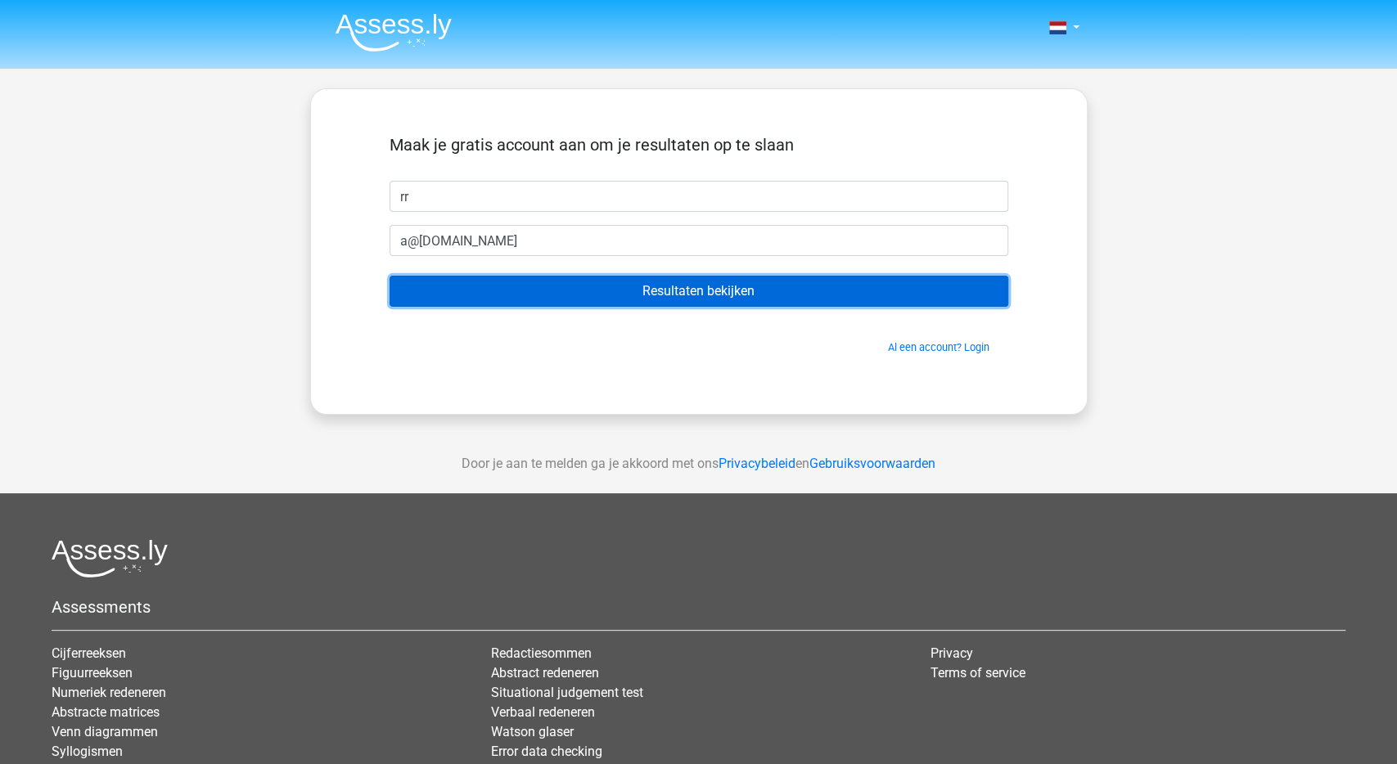
click at [646, 295] on input "Resultaten bekijken" at bounding box center [699, 291] width 619 height 31
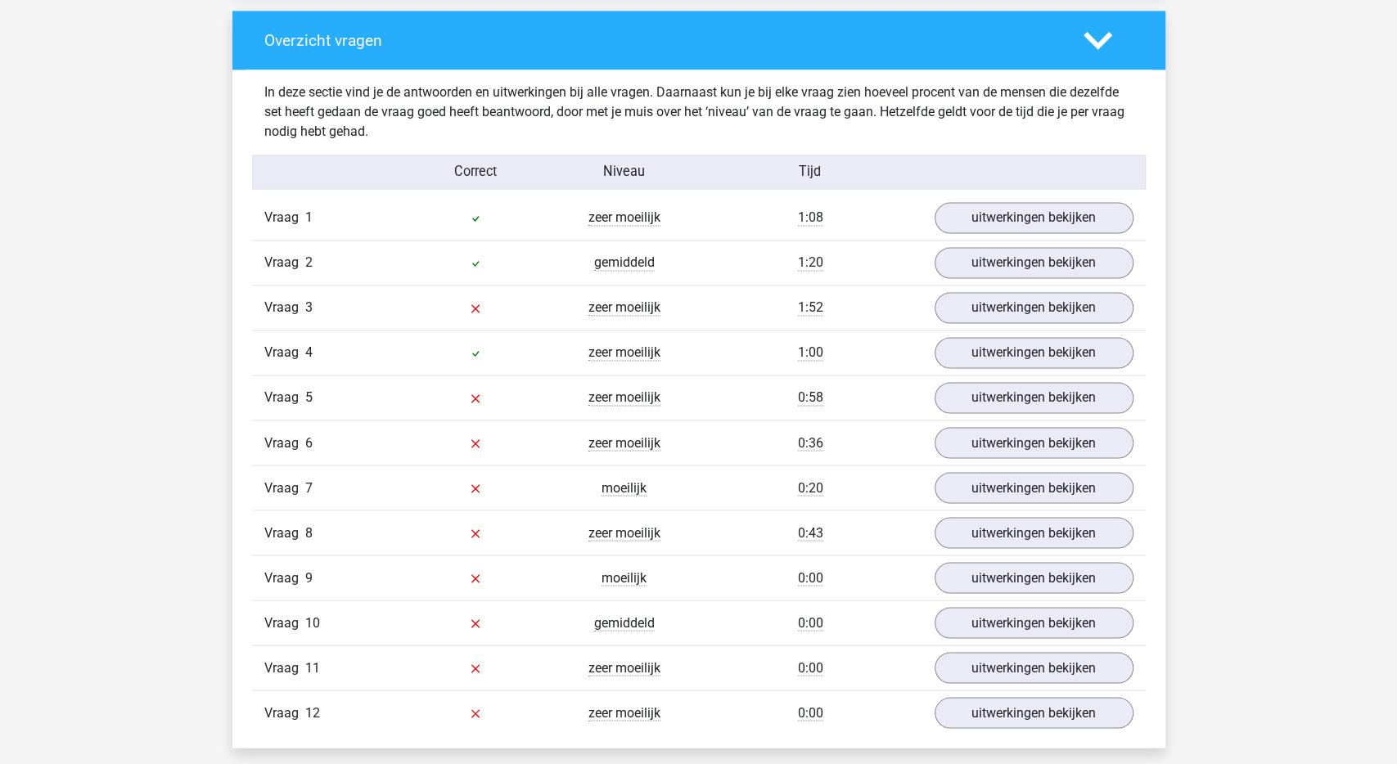
scroll to position [1711, 0]
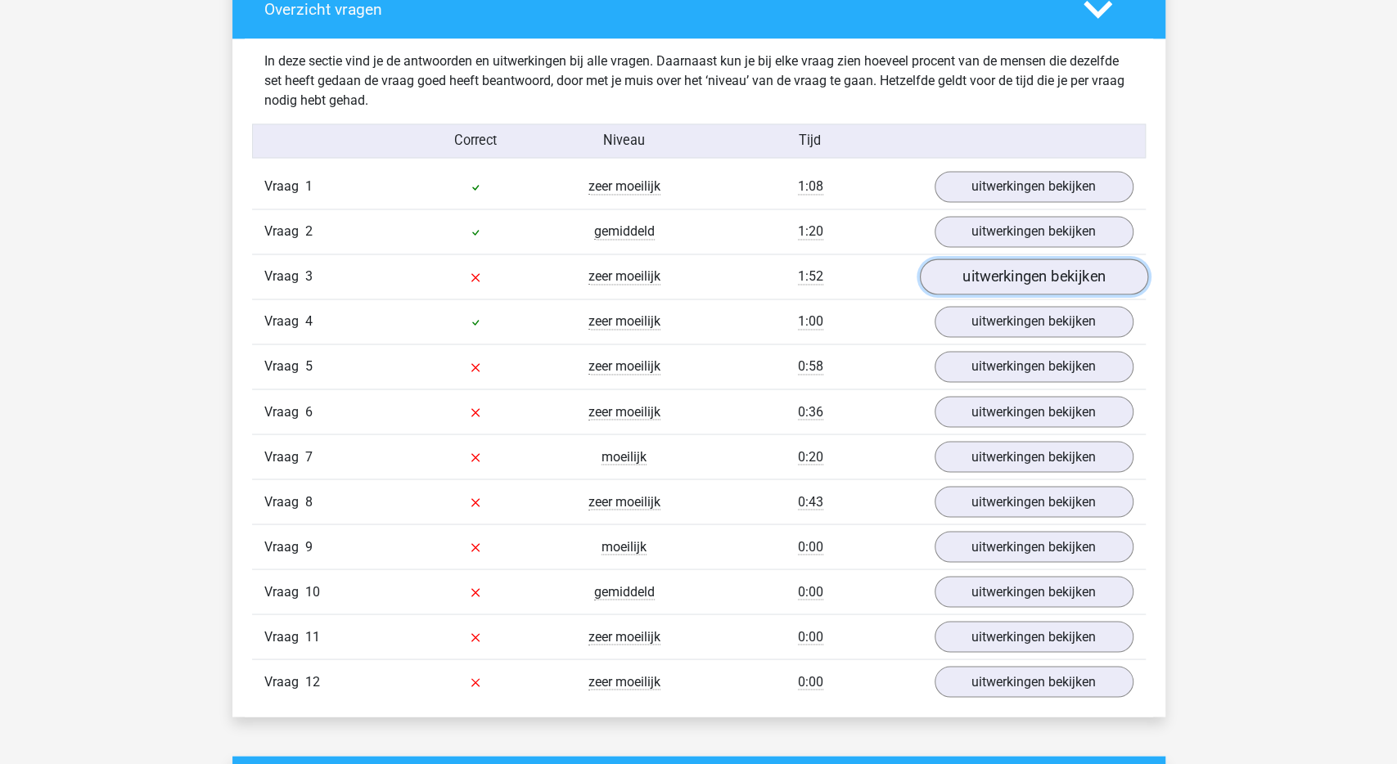
click at [1067, 271] on link "uitwerkingen bekijken" at bounding box center [1033, 277] width 228 height 36
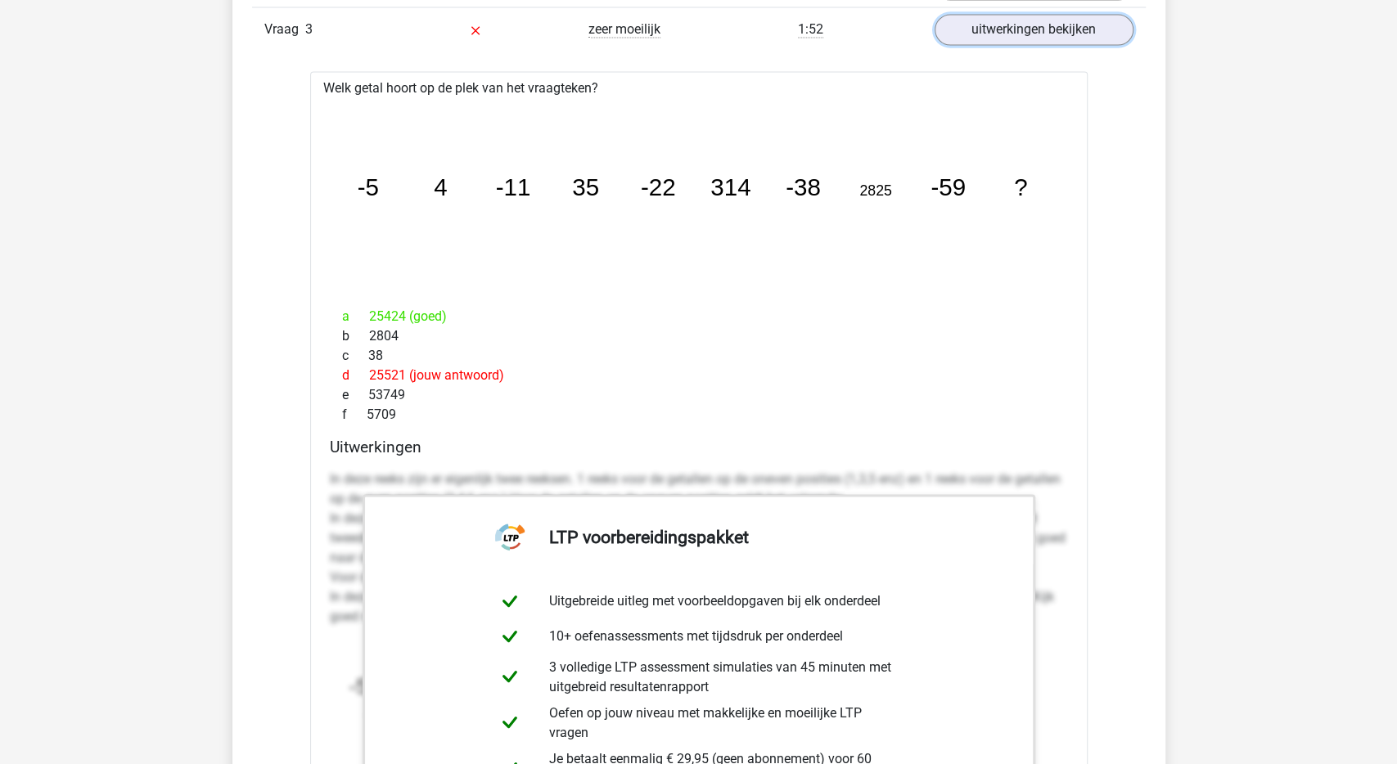
scroll to position [1909, 0]
